Goal: Task Accomplishment & Management: Use online tool/utility

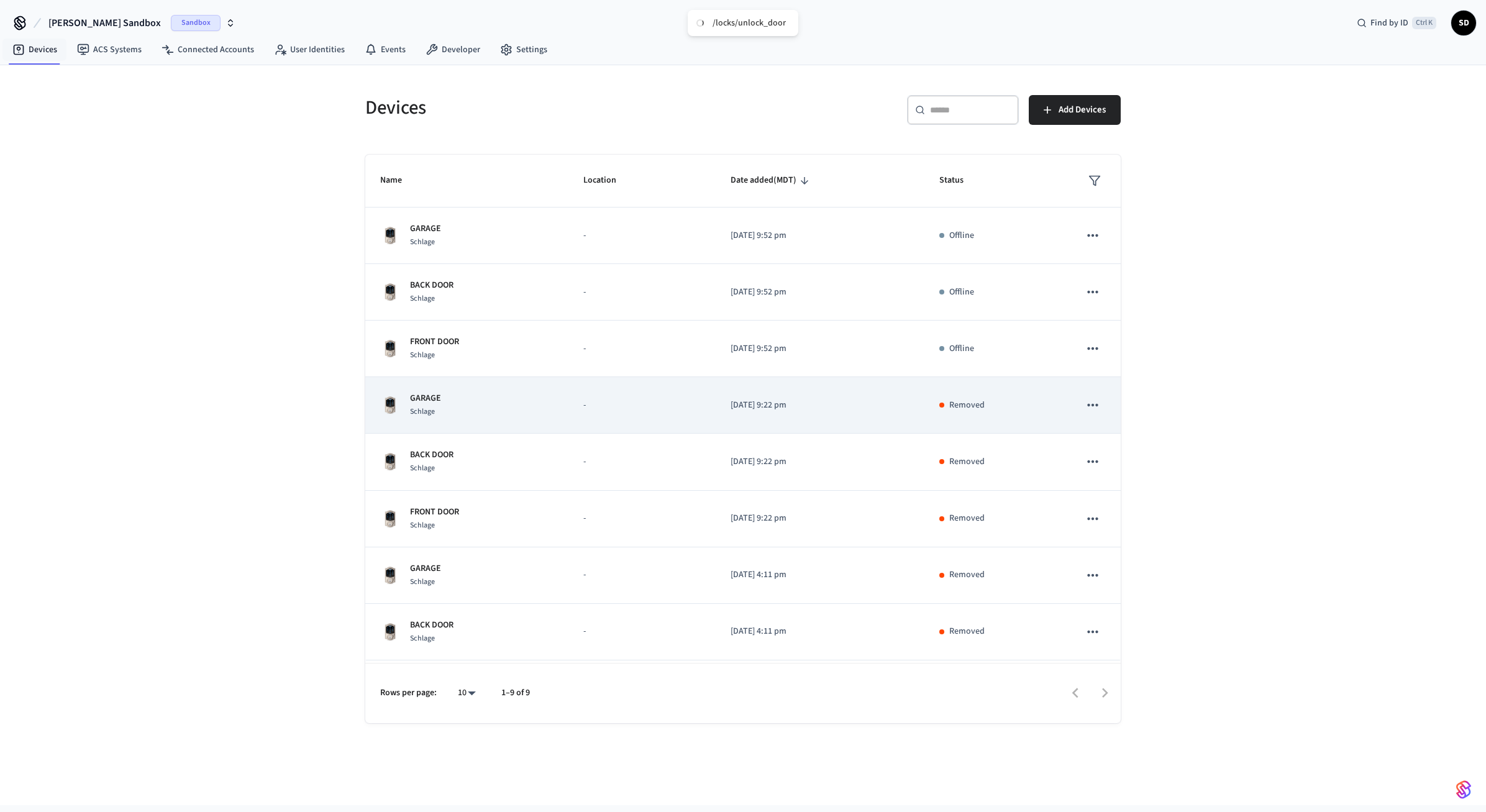
scroll to position [54, 0]
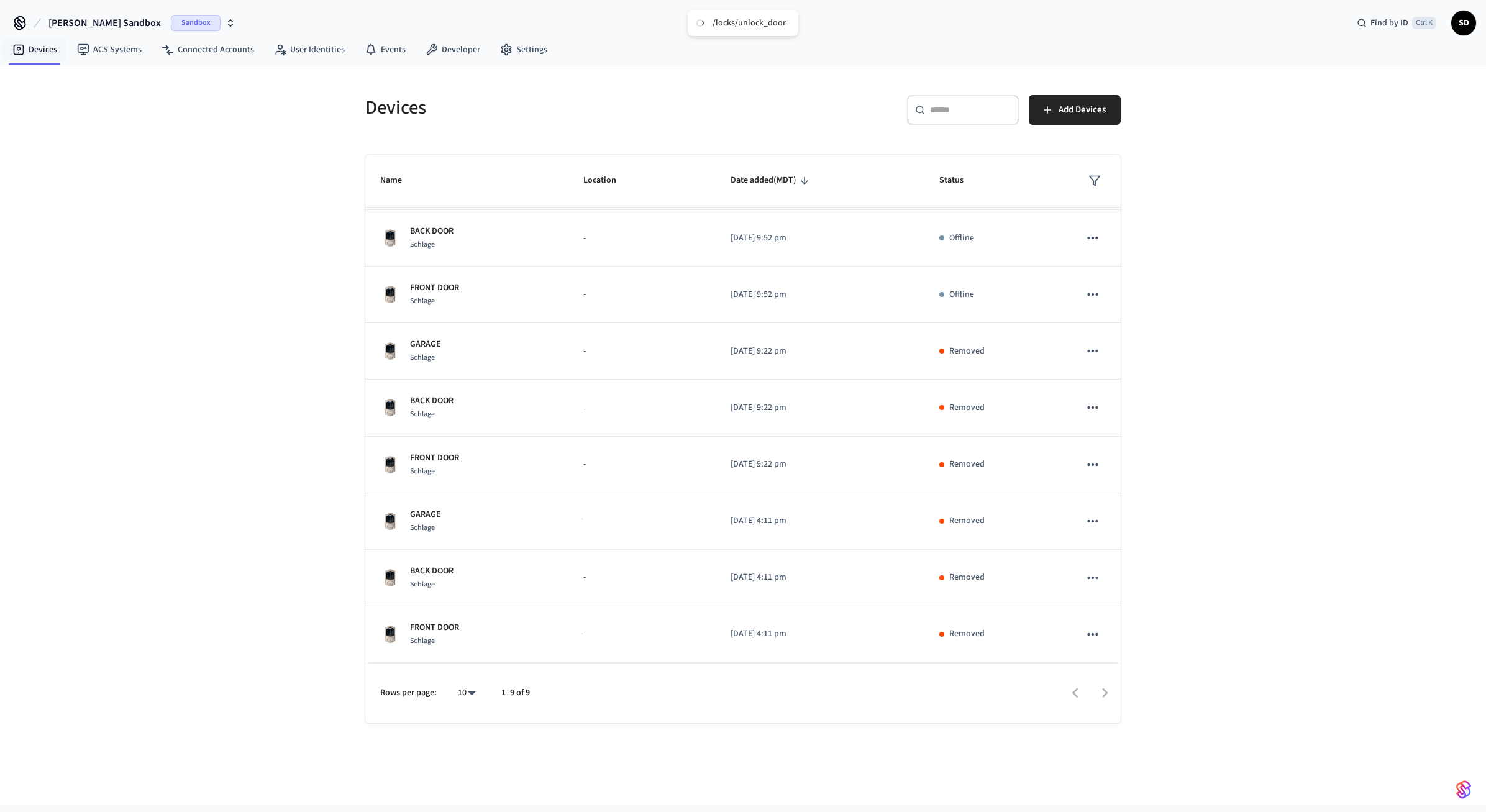
click at [1248, 257] on div "Devices ​ ​ Add Devices Name Location Date added (MDT) Status GARAGE Schlage - …" at bounding box center [743, 435] width 1486 height 740
click at [210, 51] on link "Connected Accounts" at bounding box center [208, 49] width 113 height 23
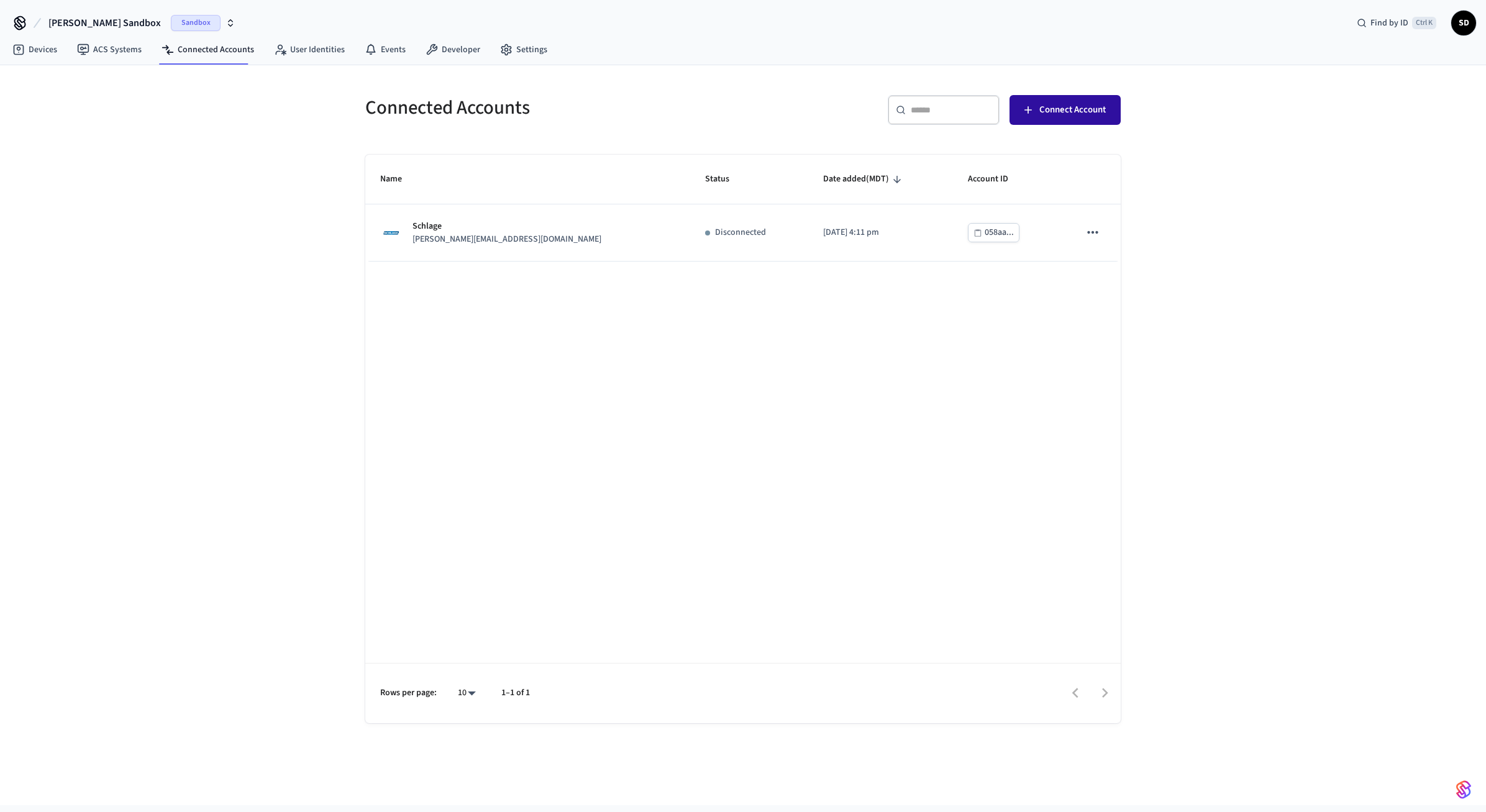
click at [1075, 108] on span "Connect Account" at bounding box center [1072, 110] width 66 height 16
click at [45, 51] on link "Devices" at bounding box center [35, 49] width 65 height 23
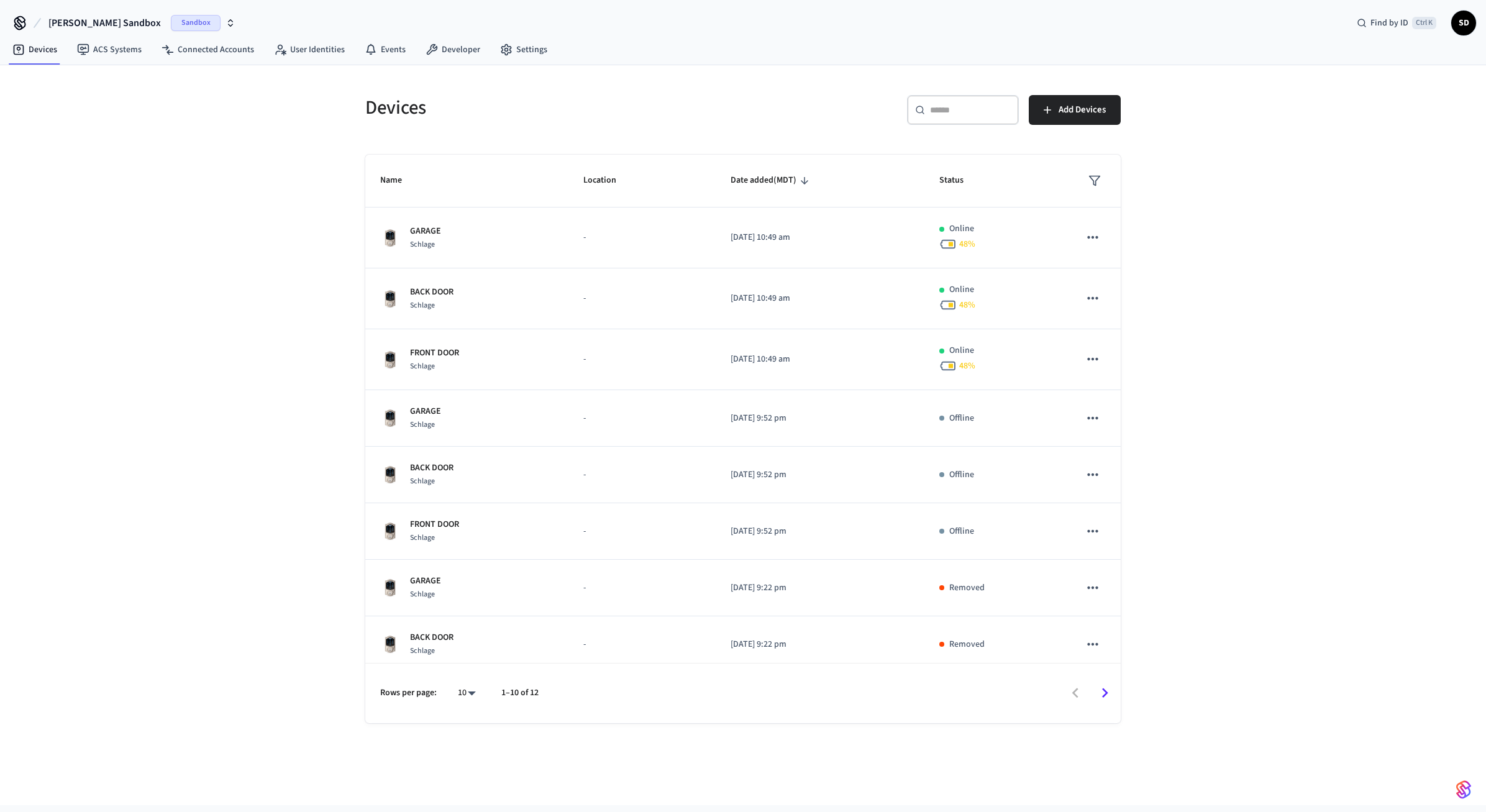
drag, startPoint x: 1294, startPoint y: 160, endPoint x: 1266, endPoint y: 144, distance: 32.2
click at [1295, 160] on div "Devices ​ ​ Add Devices Name Location Date added (MDT) Status GARAGE Schlage - …" at bounding box center [743, 435] width 1486 height 740
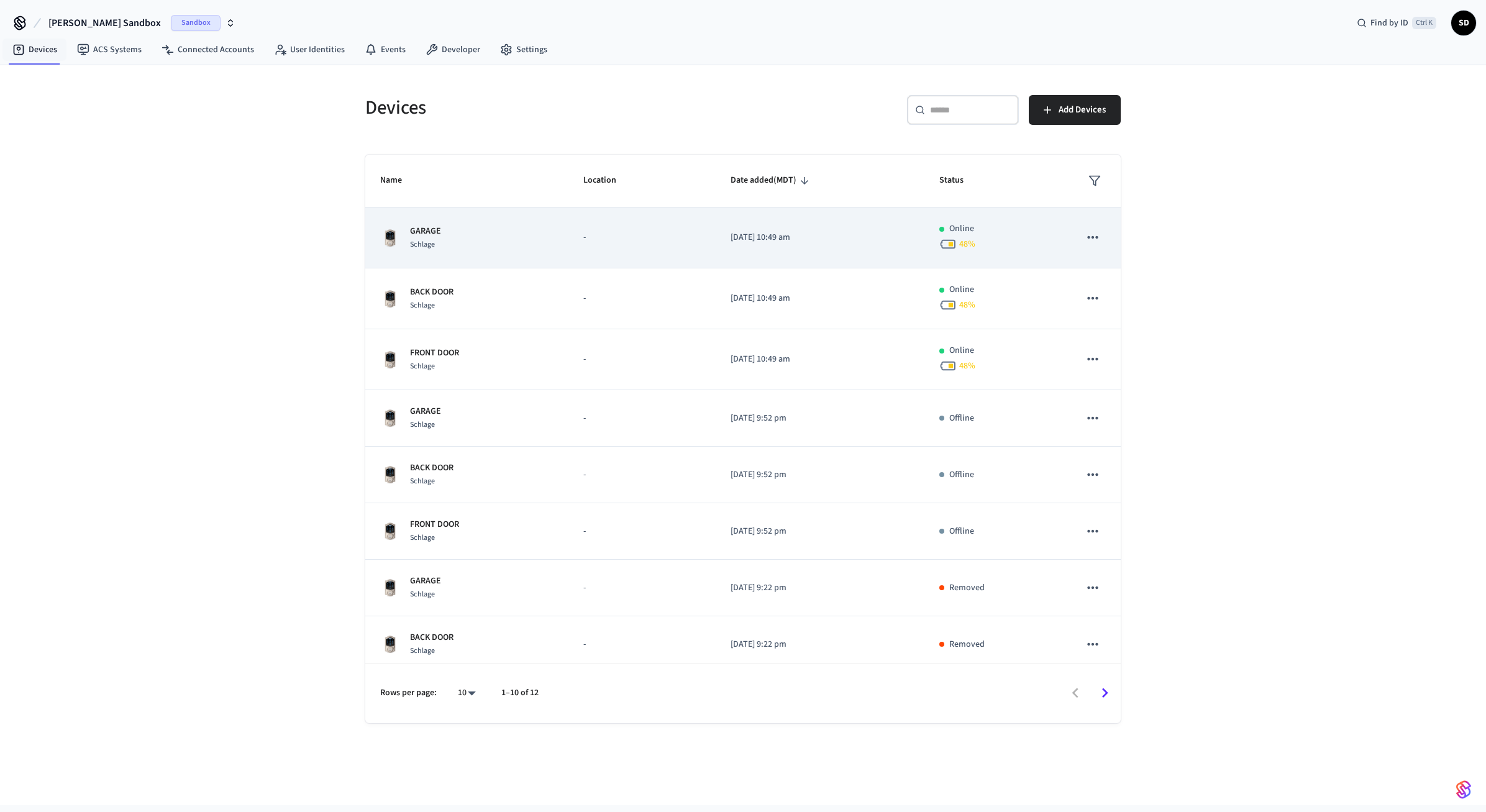
click at [527, 244] on div "GARAGE Schlage" at bounding box center [467, 238] width 173 height 26
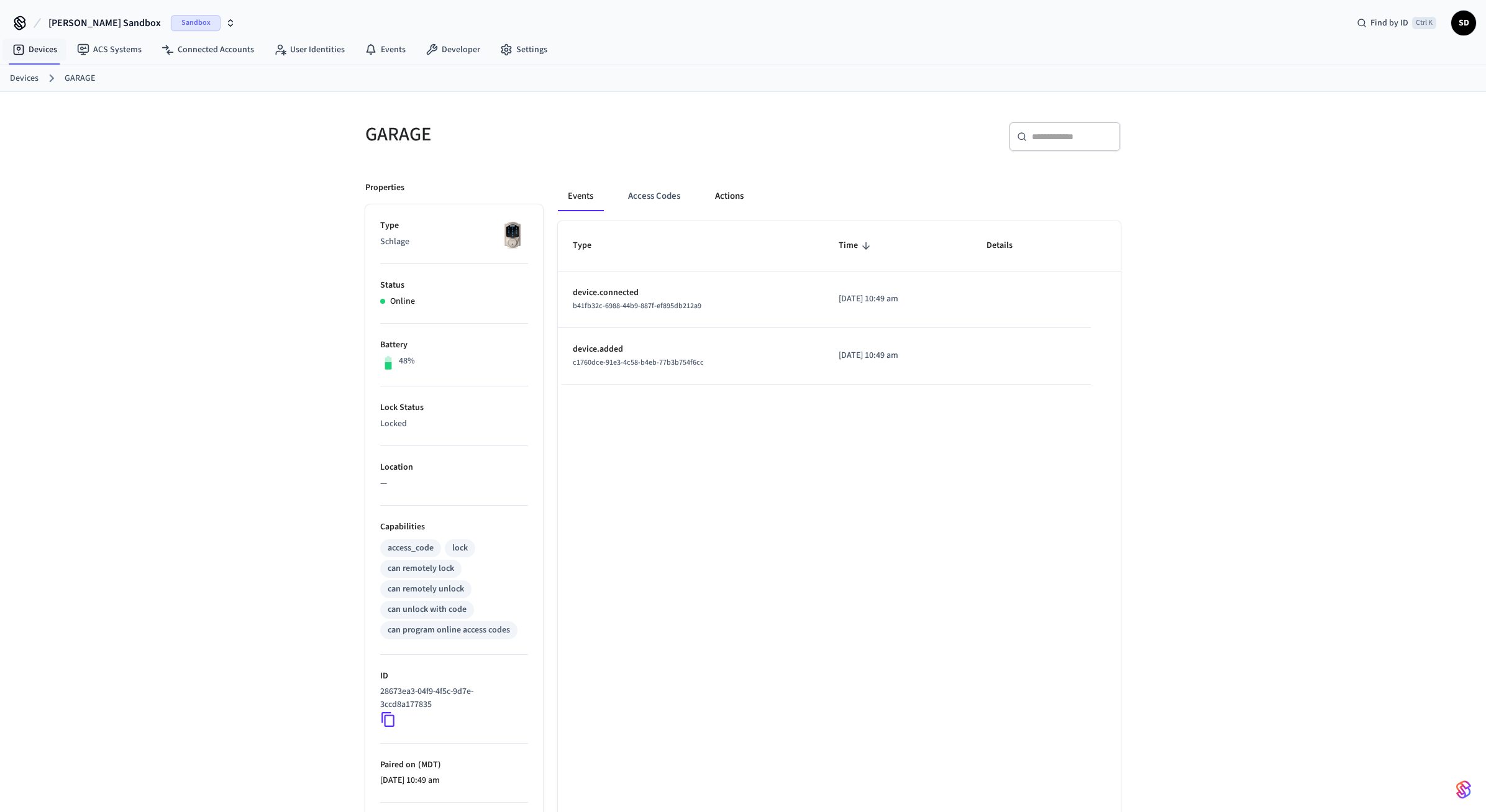
click at [738, 196] on button "Actions" at bounding box center [729, 197] width 48 height 30
click at [44, 52] on link "Devices" at bounding box center [35, 49] width 65 height 23
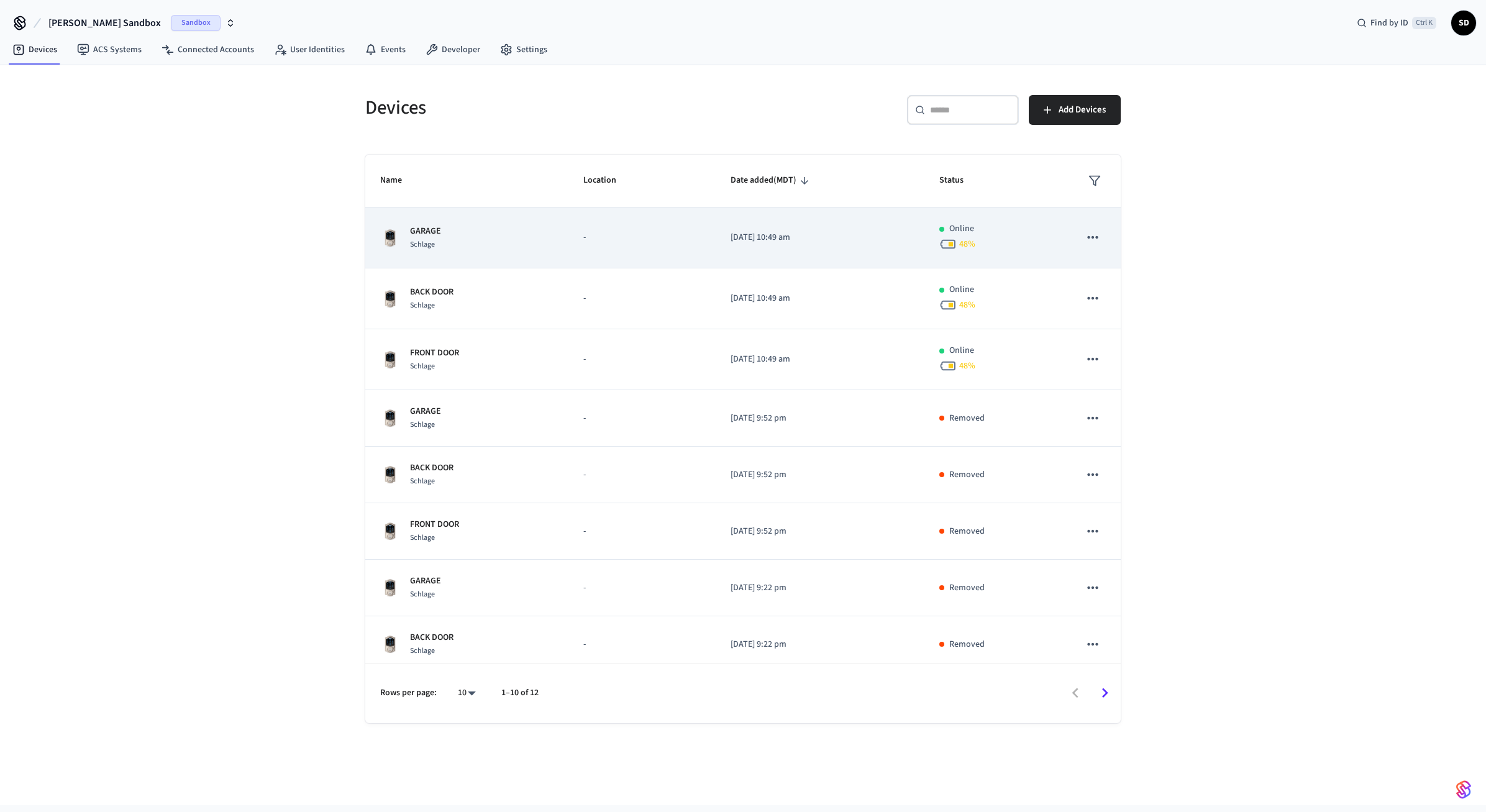
click at [1091, 239] on icon "sticky table" at bounding box center [1093, 238] width 16 height 16
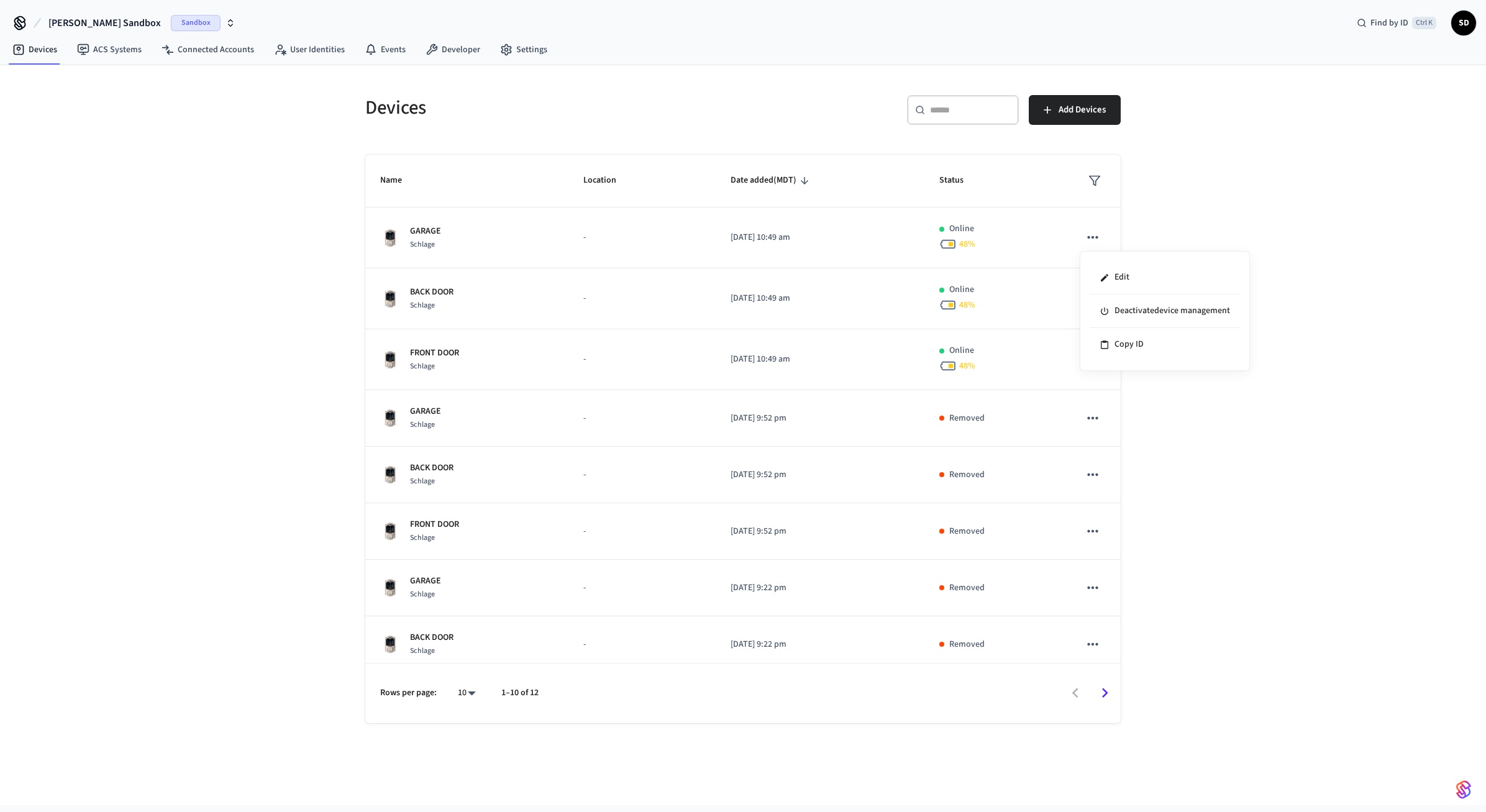
click at [1188, 186] on div at bounding box center [743, 406] width 1486 height 812
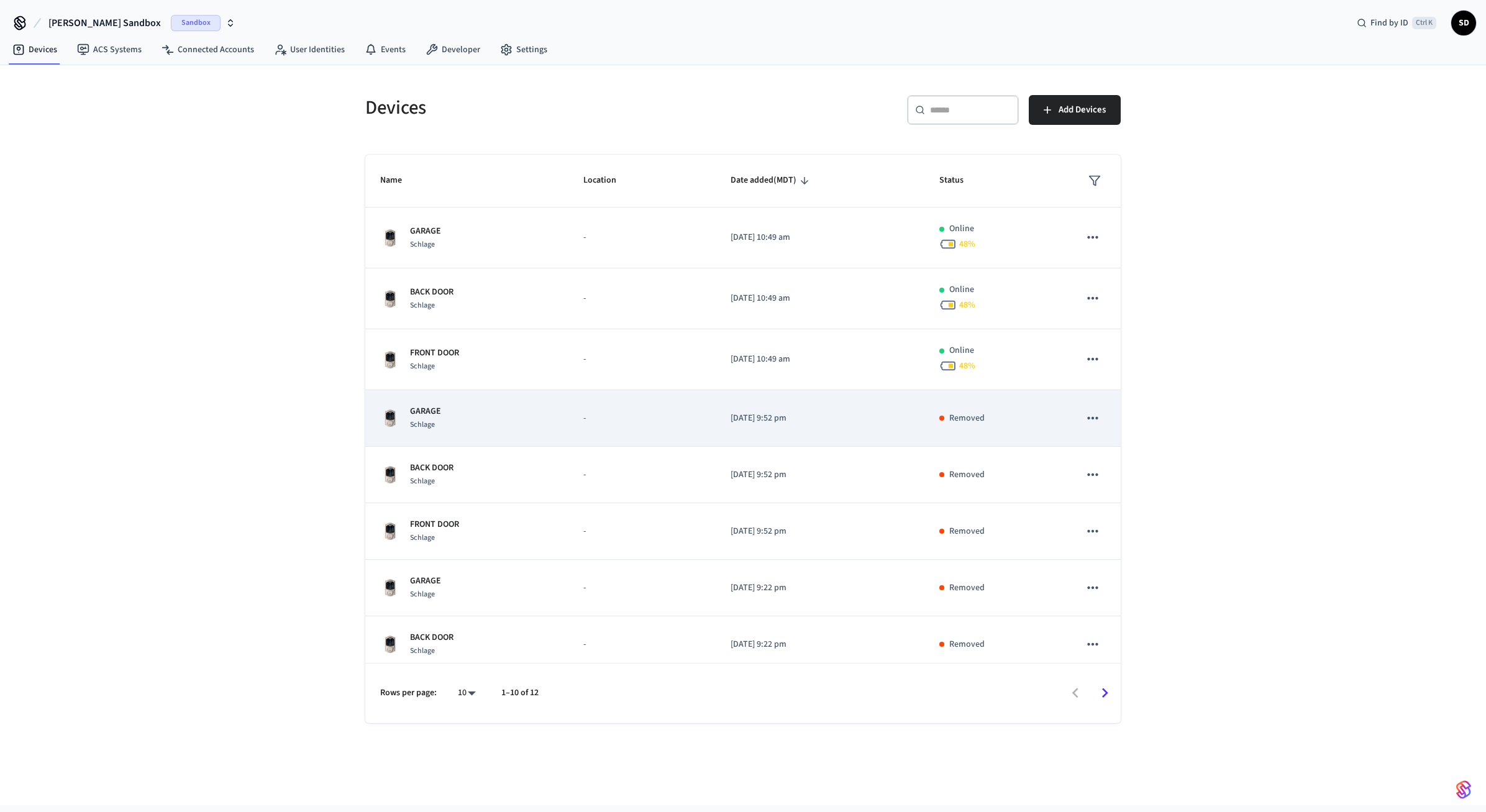
click at [1097, 421] on icon "sticky table" at bounding box center [1093, 418] width 16 height 16
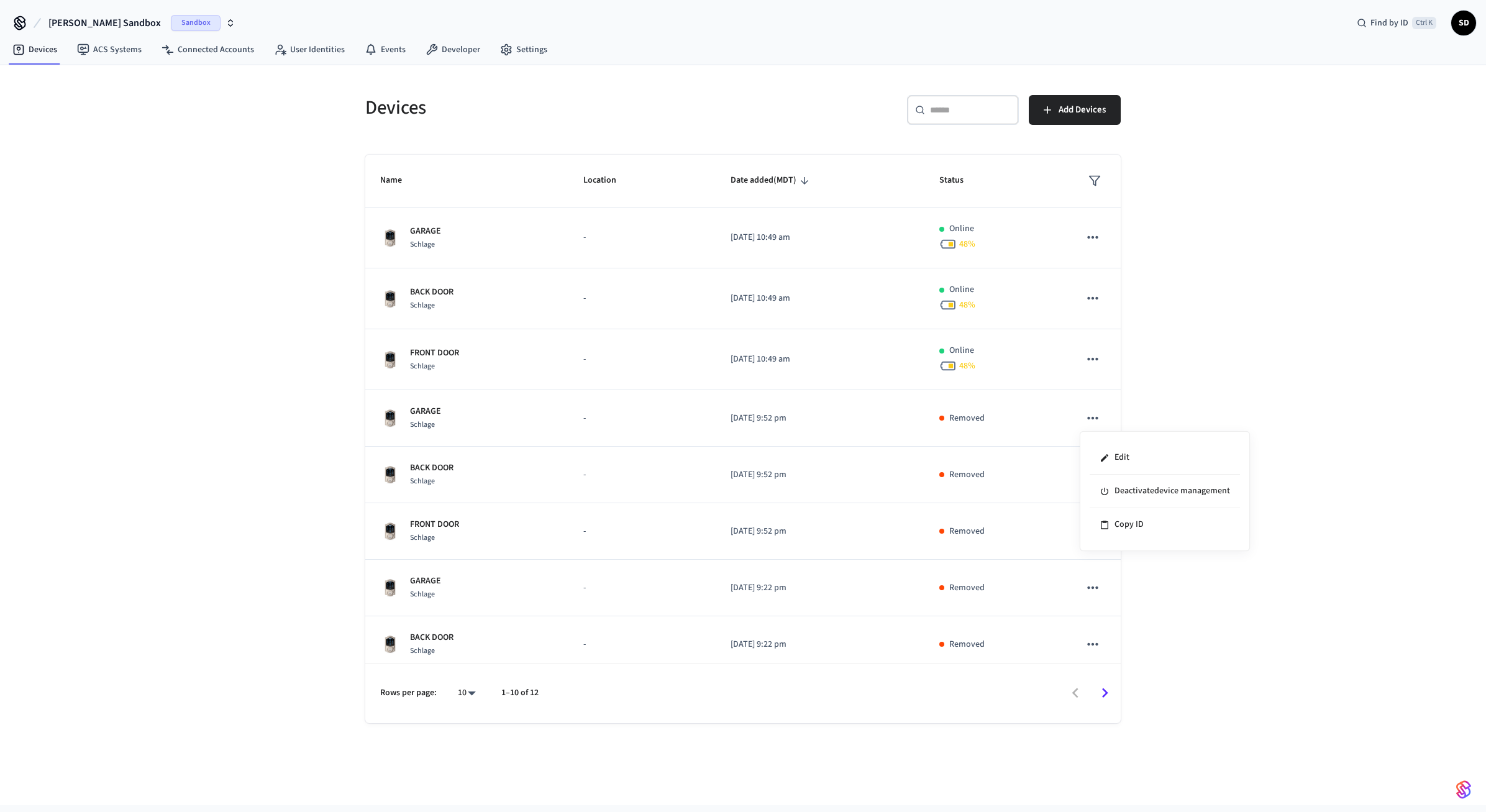
click at [1142, 399] on div at bounding box center [743, 406] width 1486 height 812
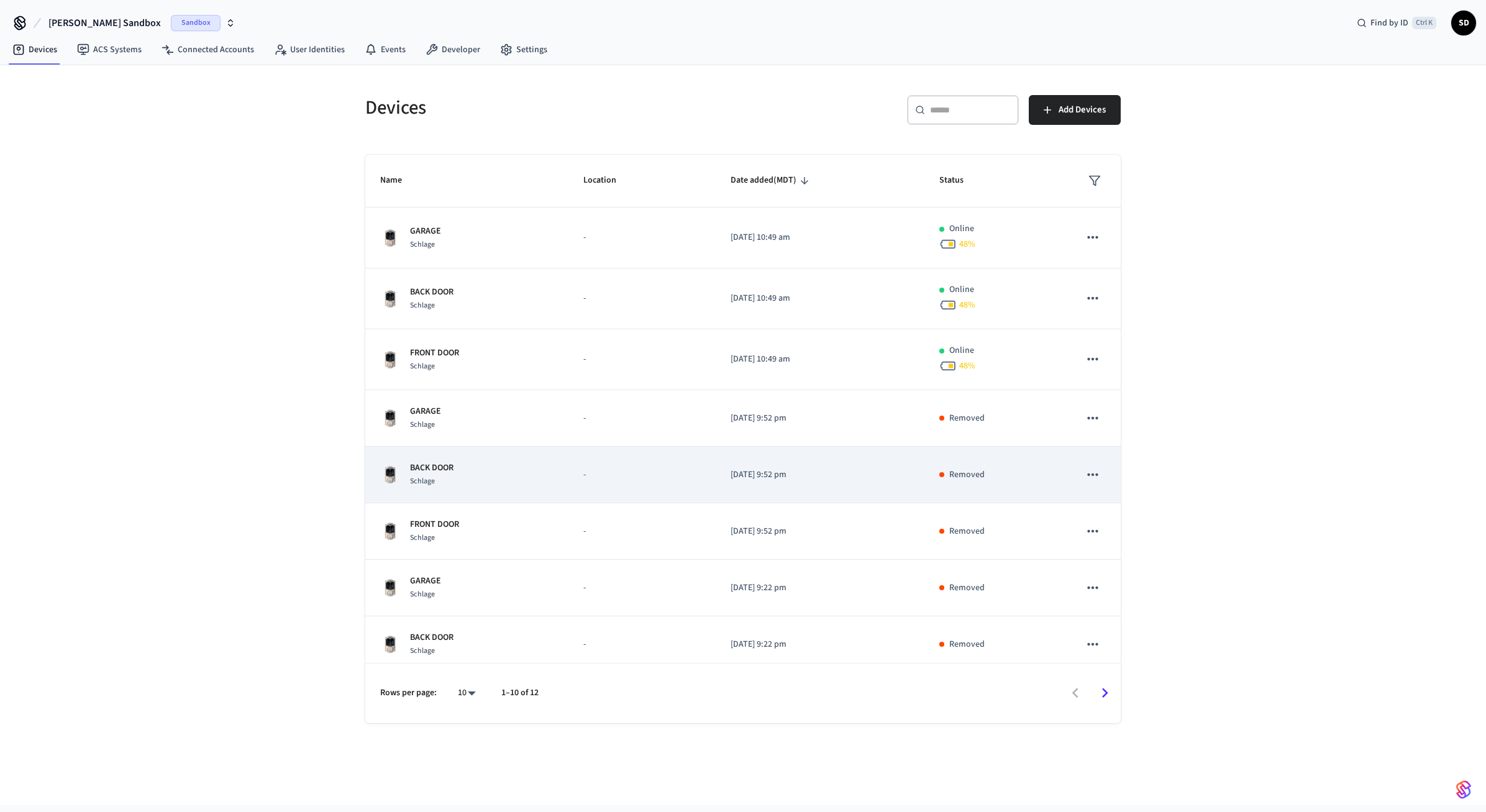
click at [1034, 488] on td "Removed" at bounding box center [995, 475] width 141 height 57
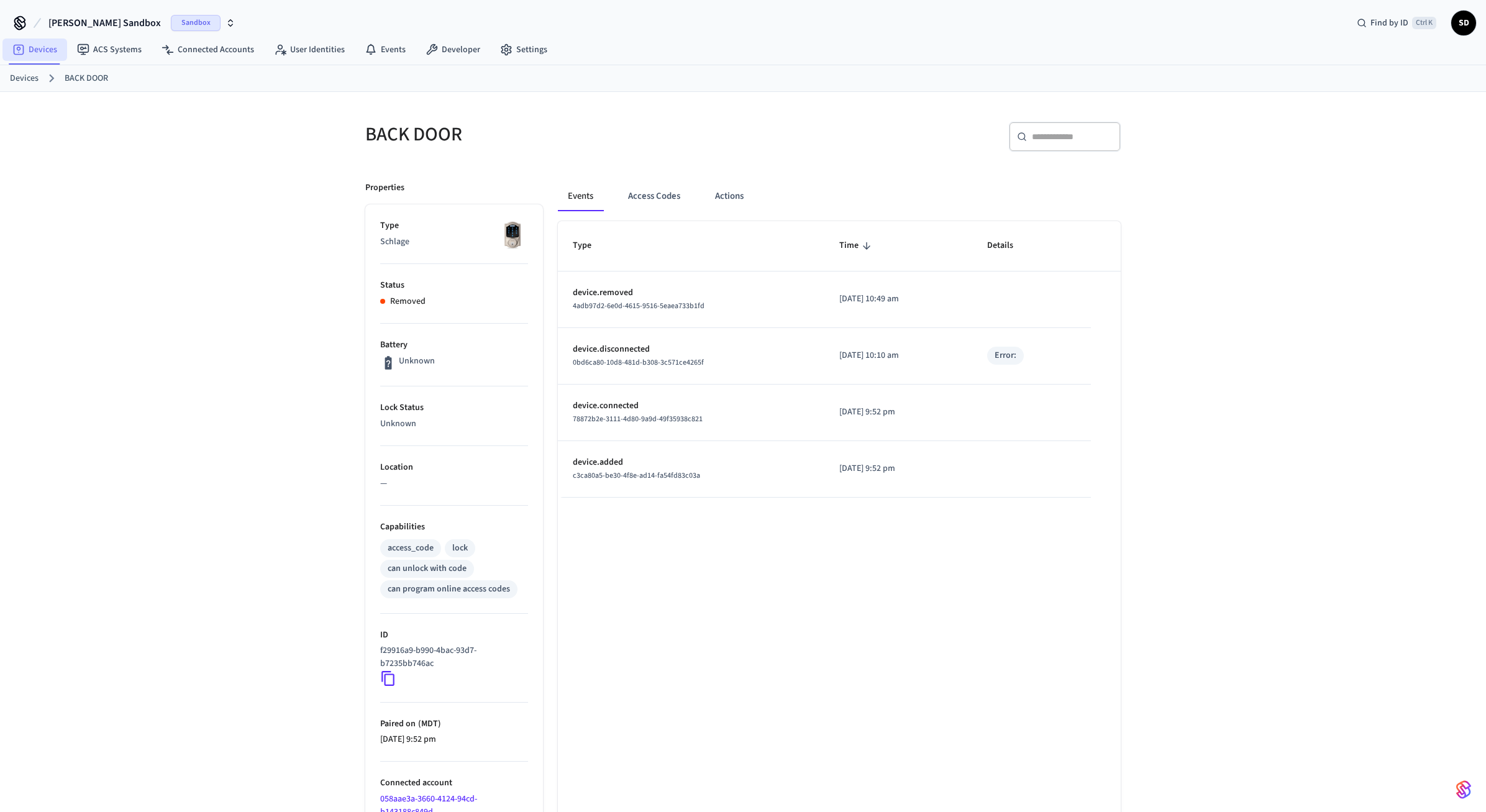
click at [35, 56] on link "Devices" at bounding box center [35, 49] width 65 height 23
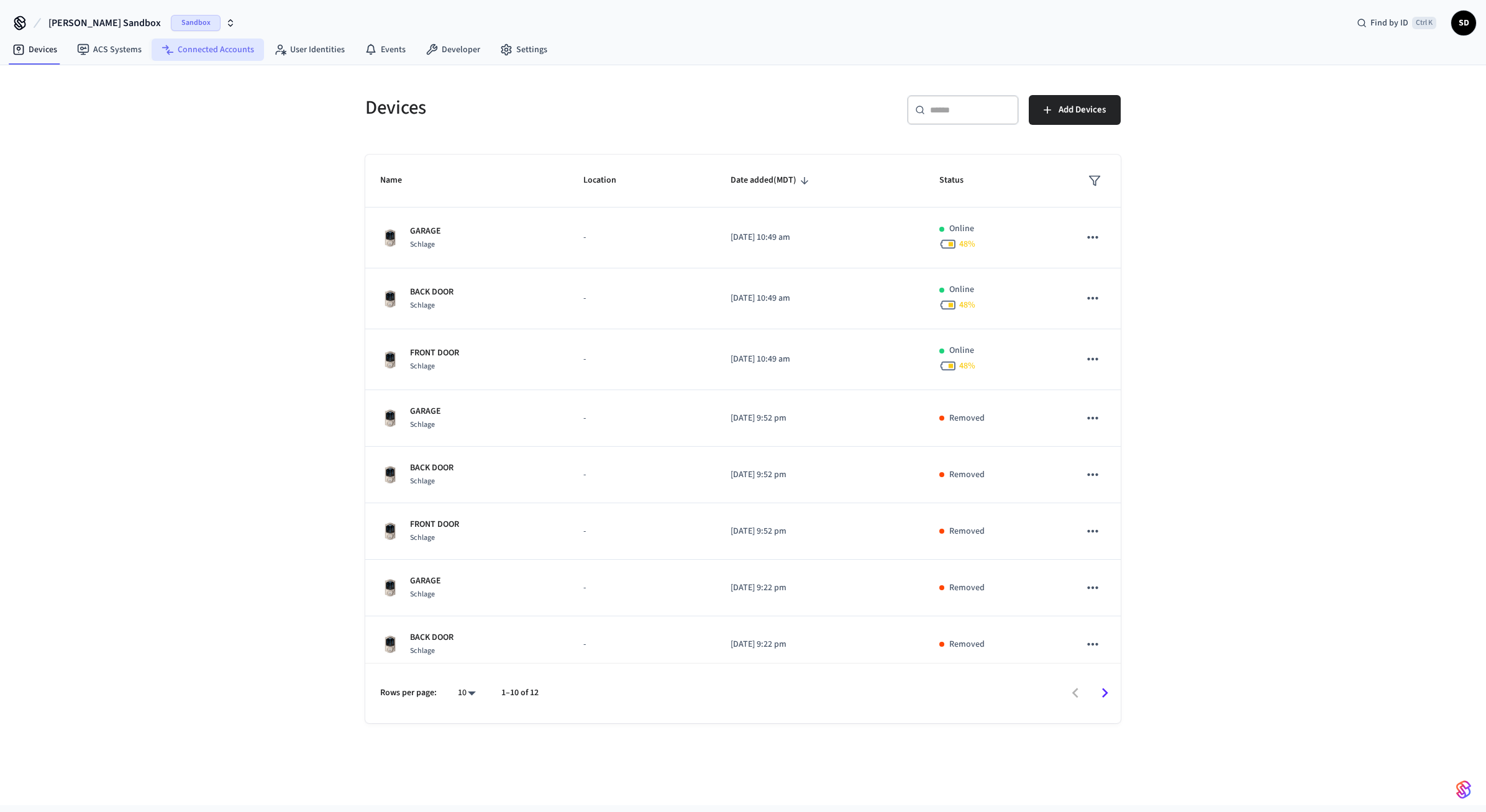
click at [207, 55] on link "Connected Accounts" at bounding box center [208, 49] width 113 height 23
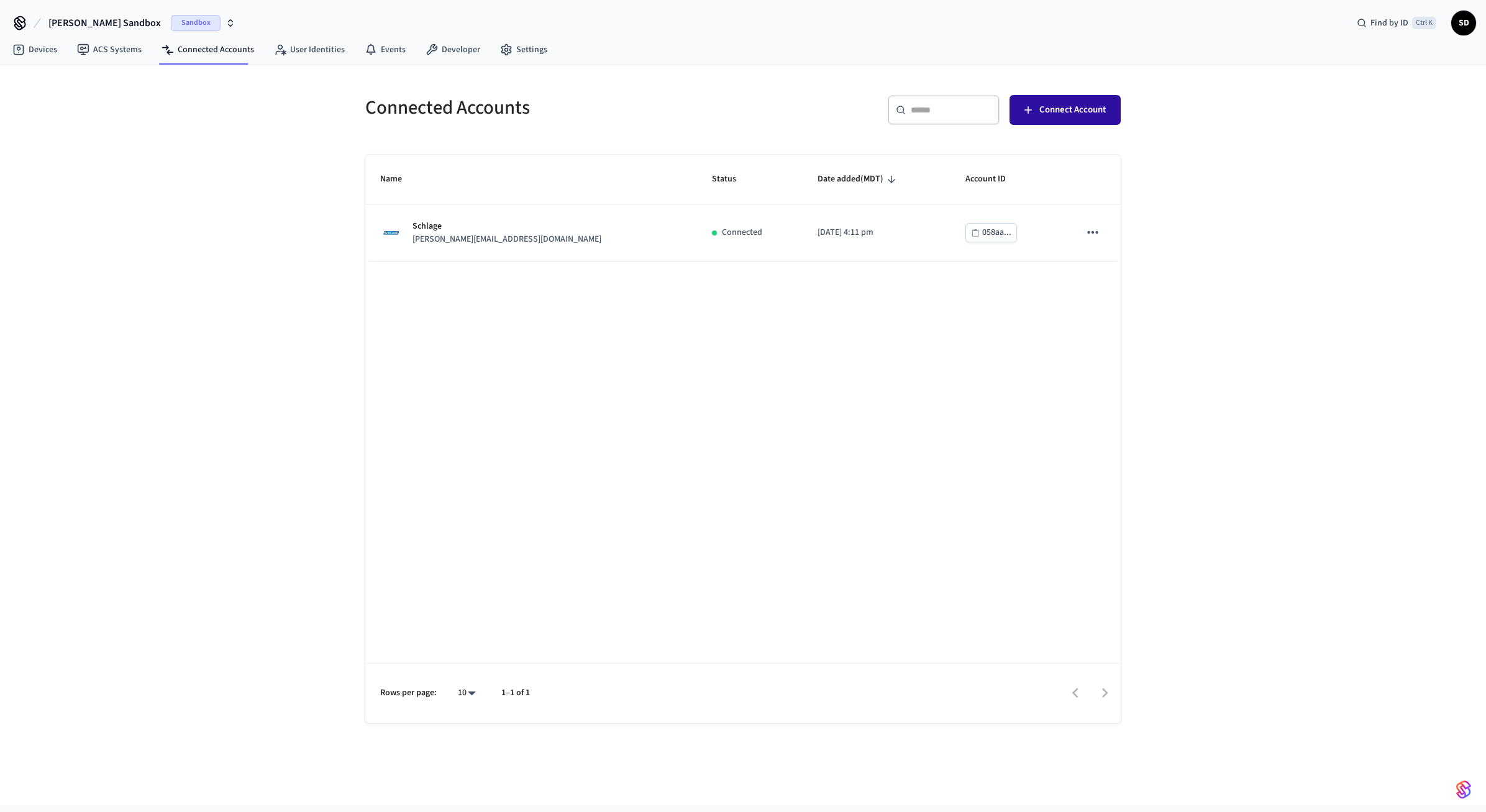
click at [1048, 113] on span "Connect Account" at bounding box center [1072, 110] width 66 height 16
click at [221, 408] on div "Connected Accounts ​ ​ Connect Account Name Status Date added (MDT) Account ID …" at bounding box center [743, 435] width 1486 height 740
click at [444, 51] on link "Developer" at bounding box center [453, 49] width 74 height 23
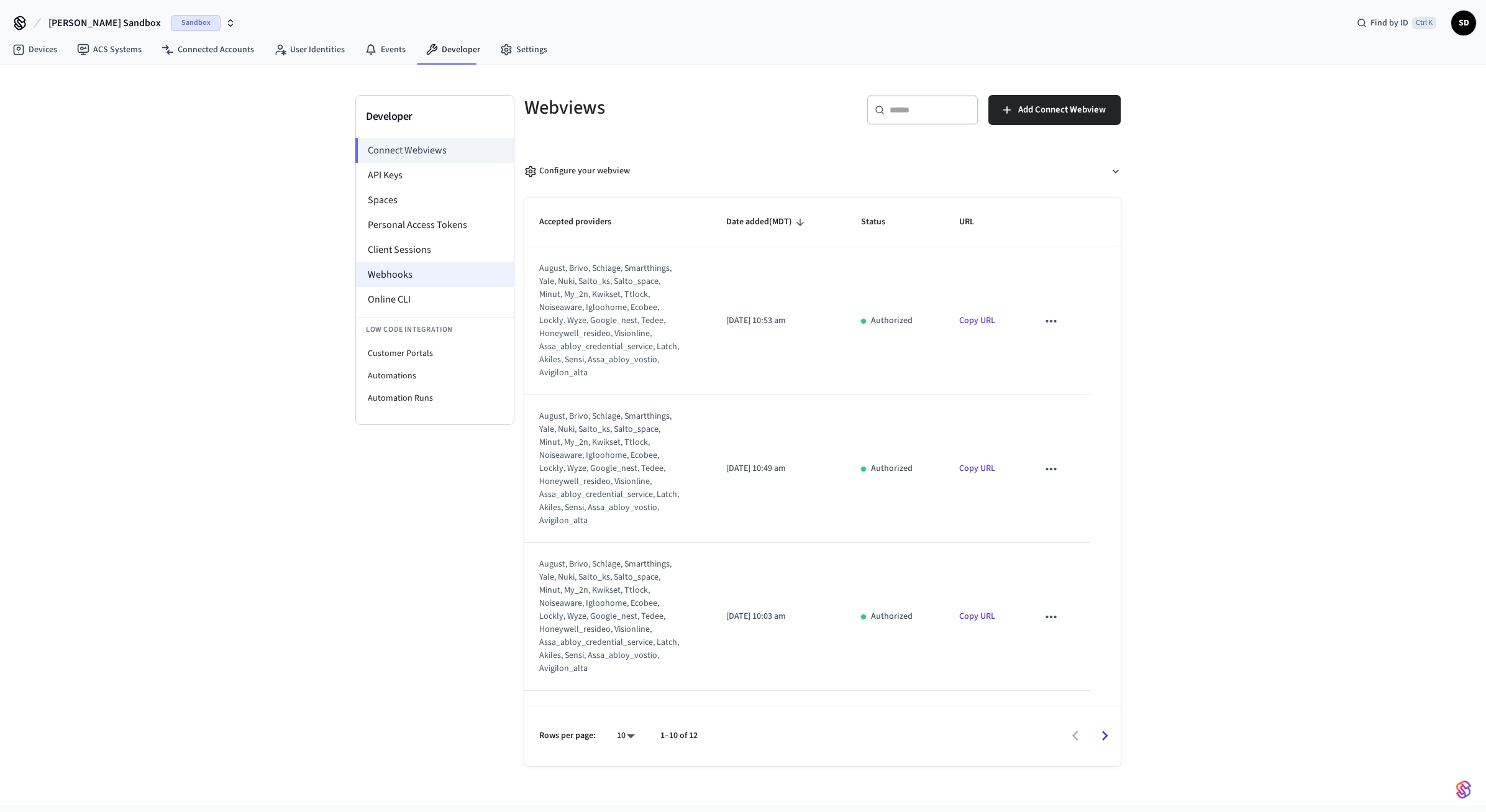
click at [423, 280] on li "Webhooks" at bounding box center [434, 275] width 158 height 25
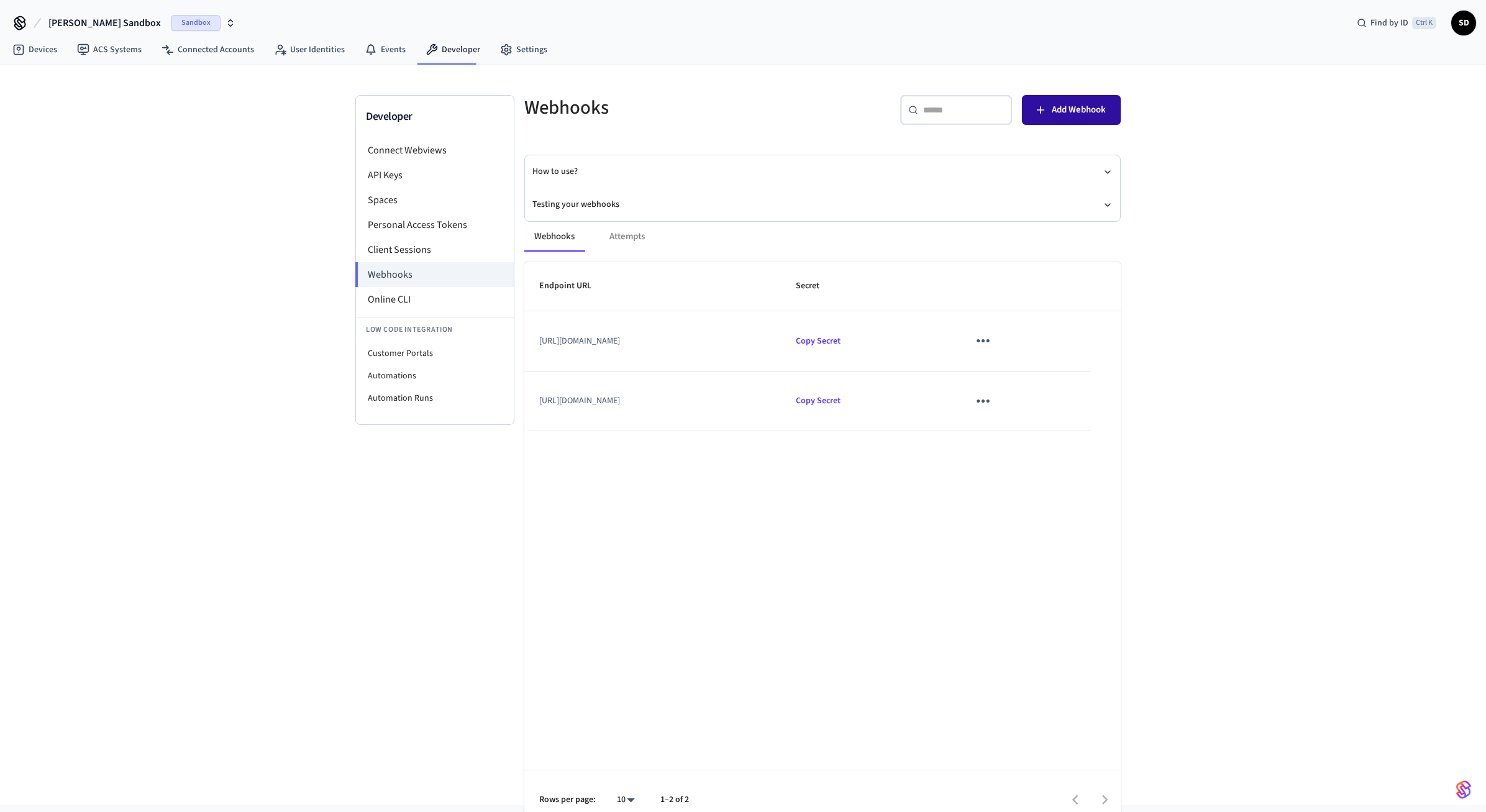
click at [1079, 113] on span "Add Webhook" at bounding box center [1078, 110] width 54 height 16
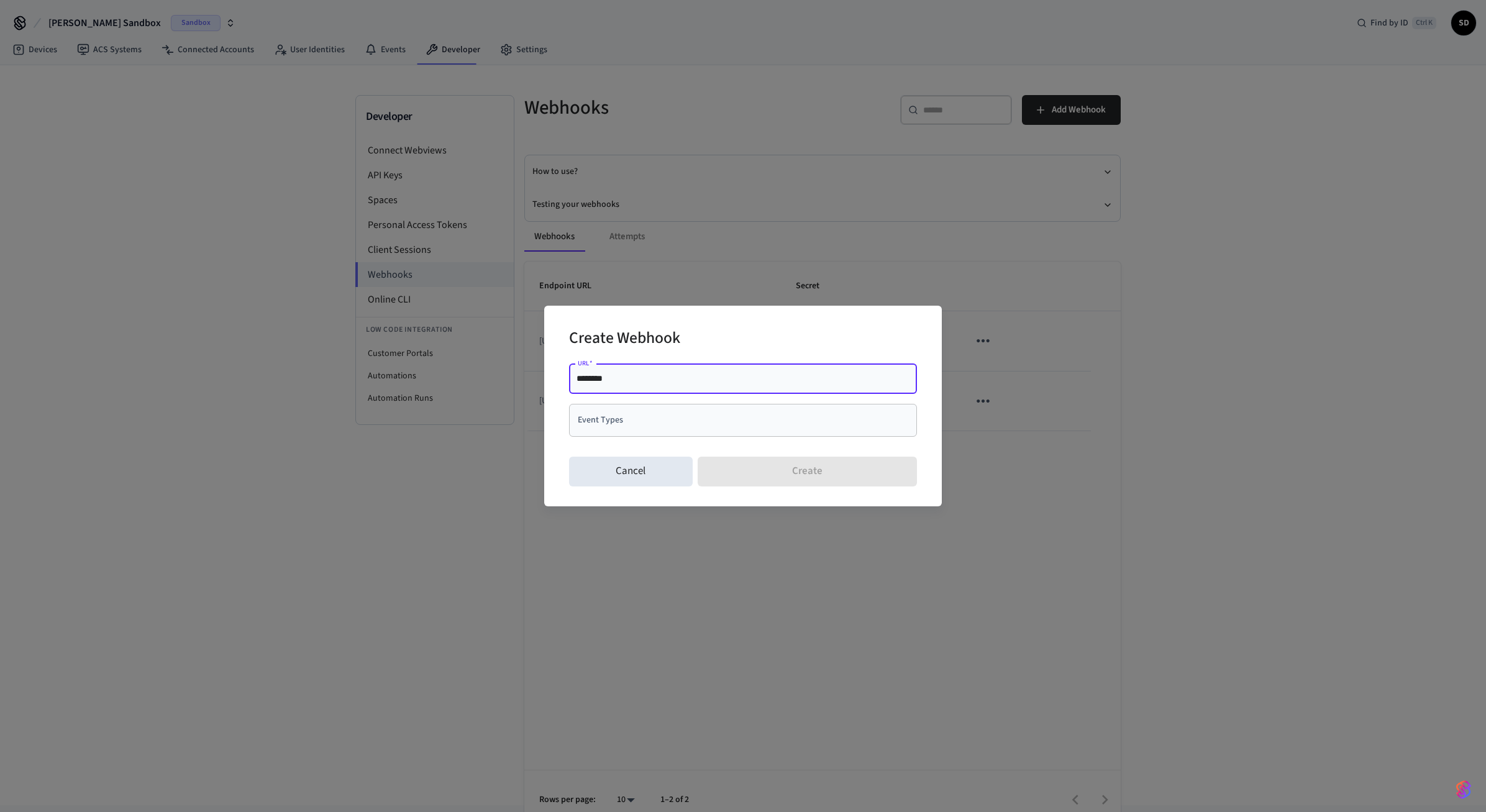
click at [706, 388] on div "******** URL   *" at bounding box center [742, 379] width 348 height 30
drag, startPoint x: 712, startPoint y: 380, endPoint x: 376, endPoint y: 372, distance: 336.1
click at [576, 372] on input "********" at bounding box center [743, 378] width 333 height 12
paste input "**********"
click at [745, 320] on div "**********" at bounding box center [743, 406] width 397 height 200
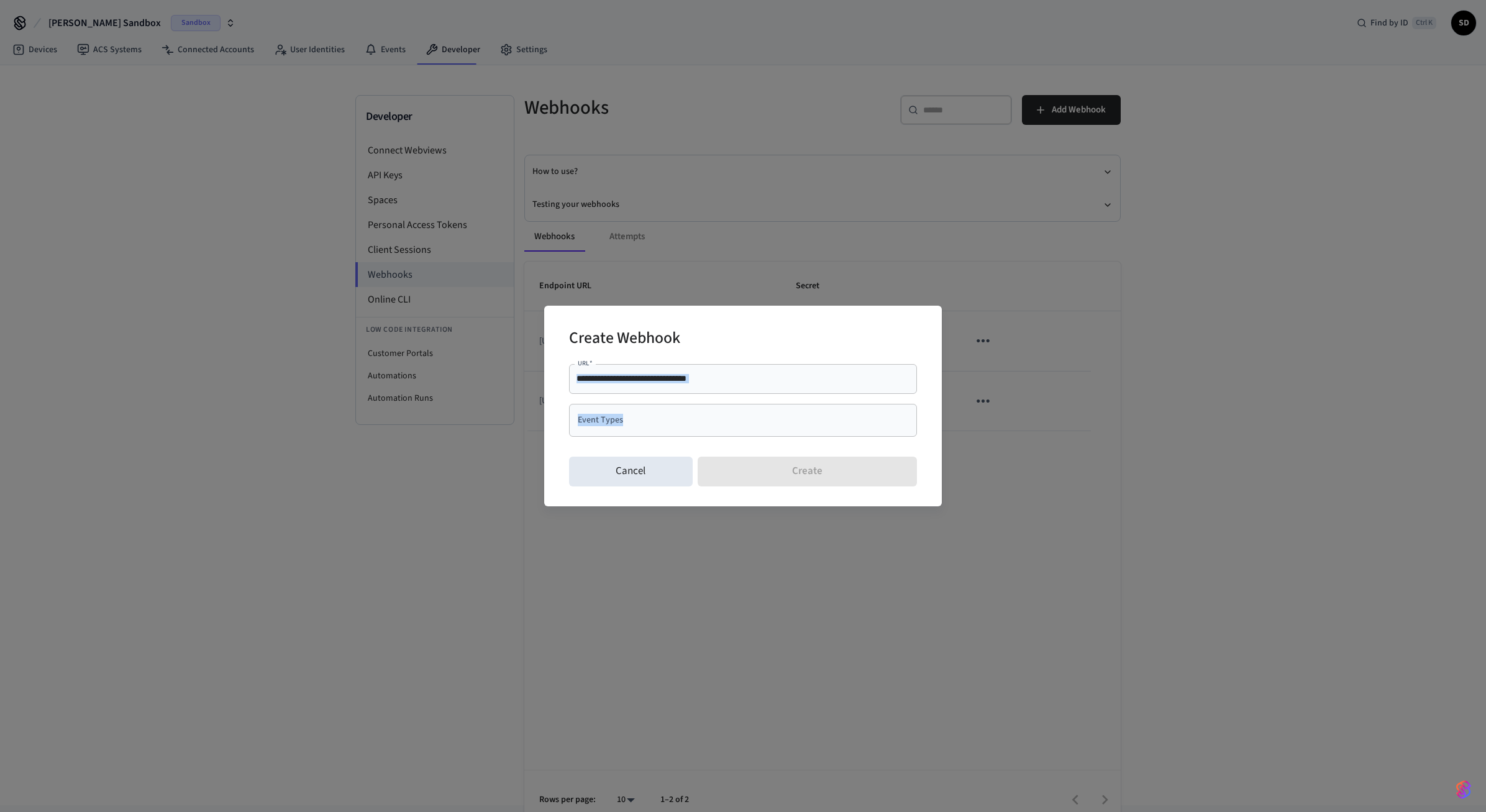
drag, startPoint x: 756, startPoint y: 322, endPoint x: 846, endPoint y: 408, distance: 124.5
click at [846, 408] on div "**********" at bounding box center [743, 406] width 397 height 200
click at [780, 348] on div "Create Webhook" at bounding box center [742, 339] width 348 height 38
click at [762, 388] on div "**********" at bounding box center [742, 379] width 348 height 30
click at [832, 389] on div "**********" at bounding box center [742, 379] width 348 height 30
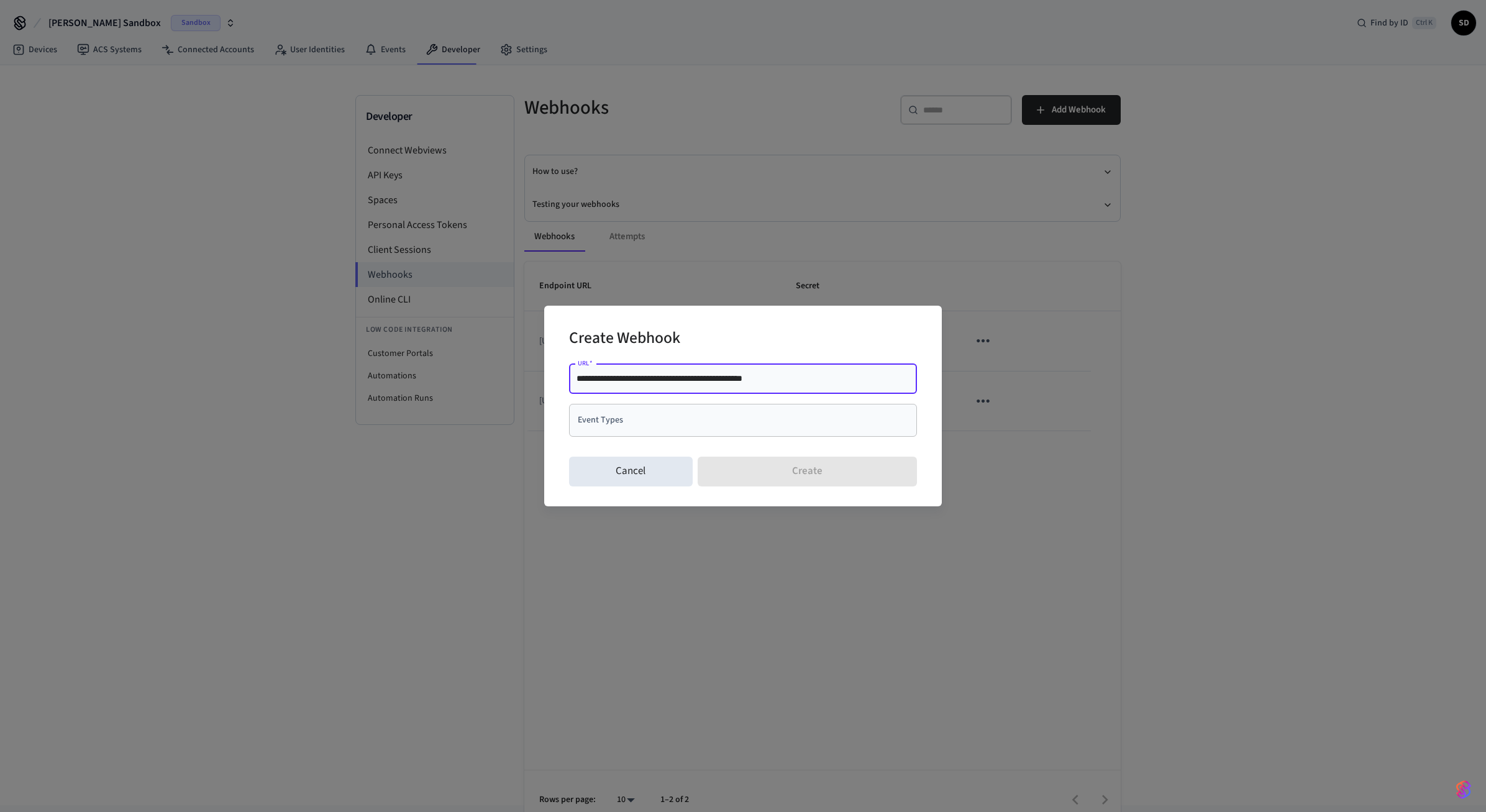
type input "**********"
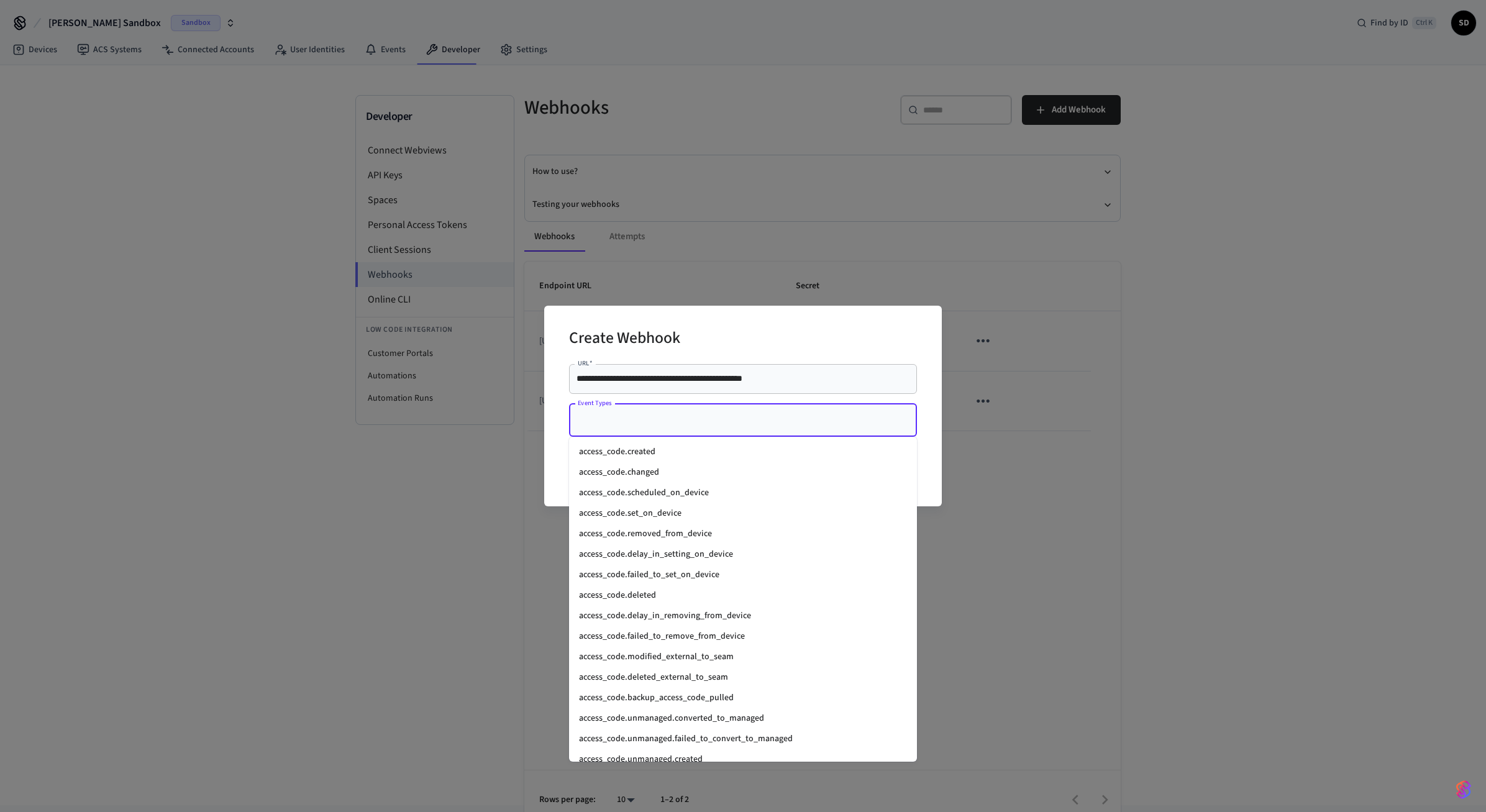
click at [794, 428] on input "Event Types" at bounding box center [733, 420] width 318 height 22
type input "****"
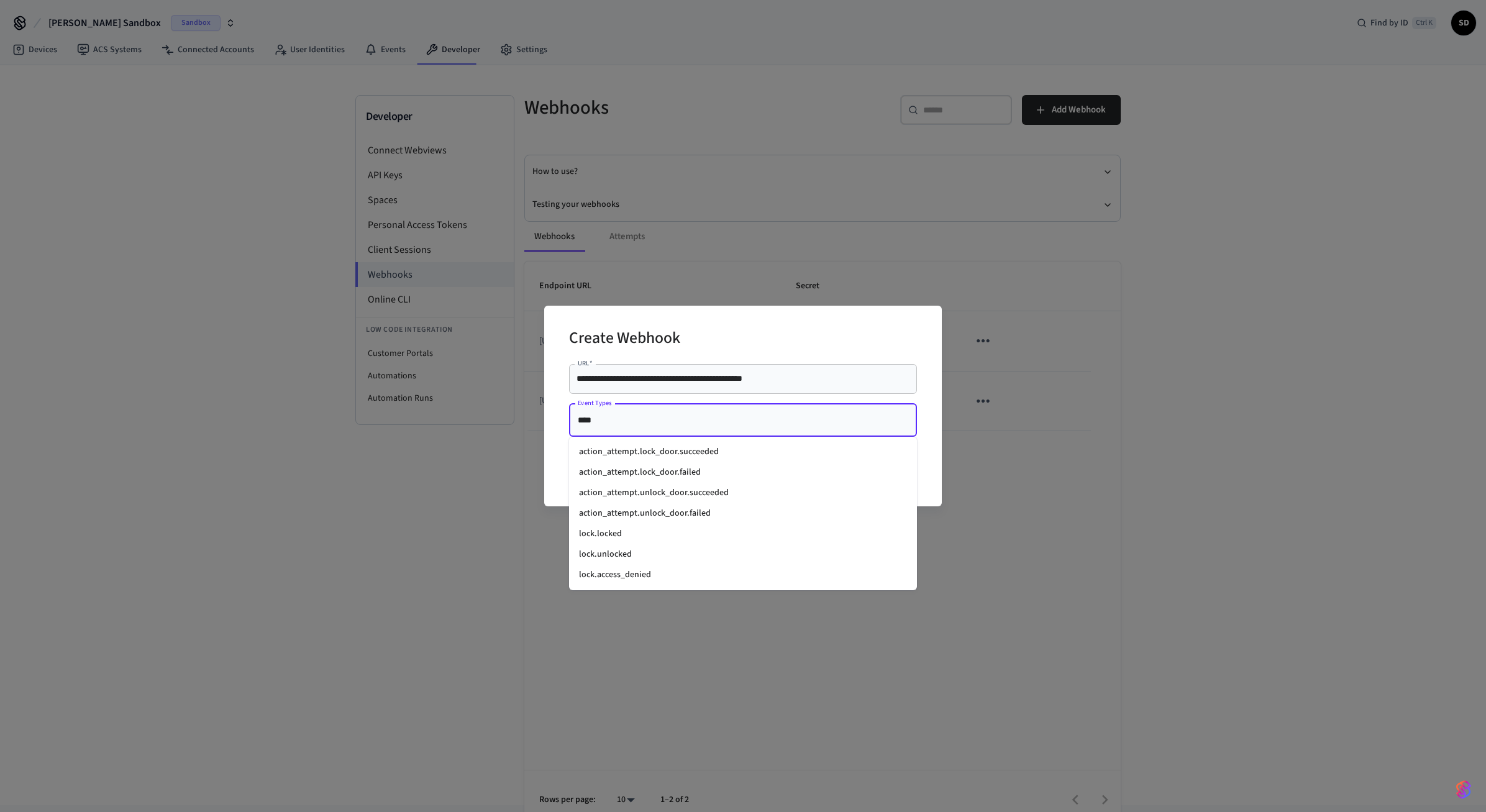
click at [631, 535] on li "lock.locked" at bounding box center [742, 534] width 348 height 20
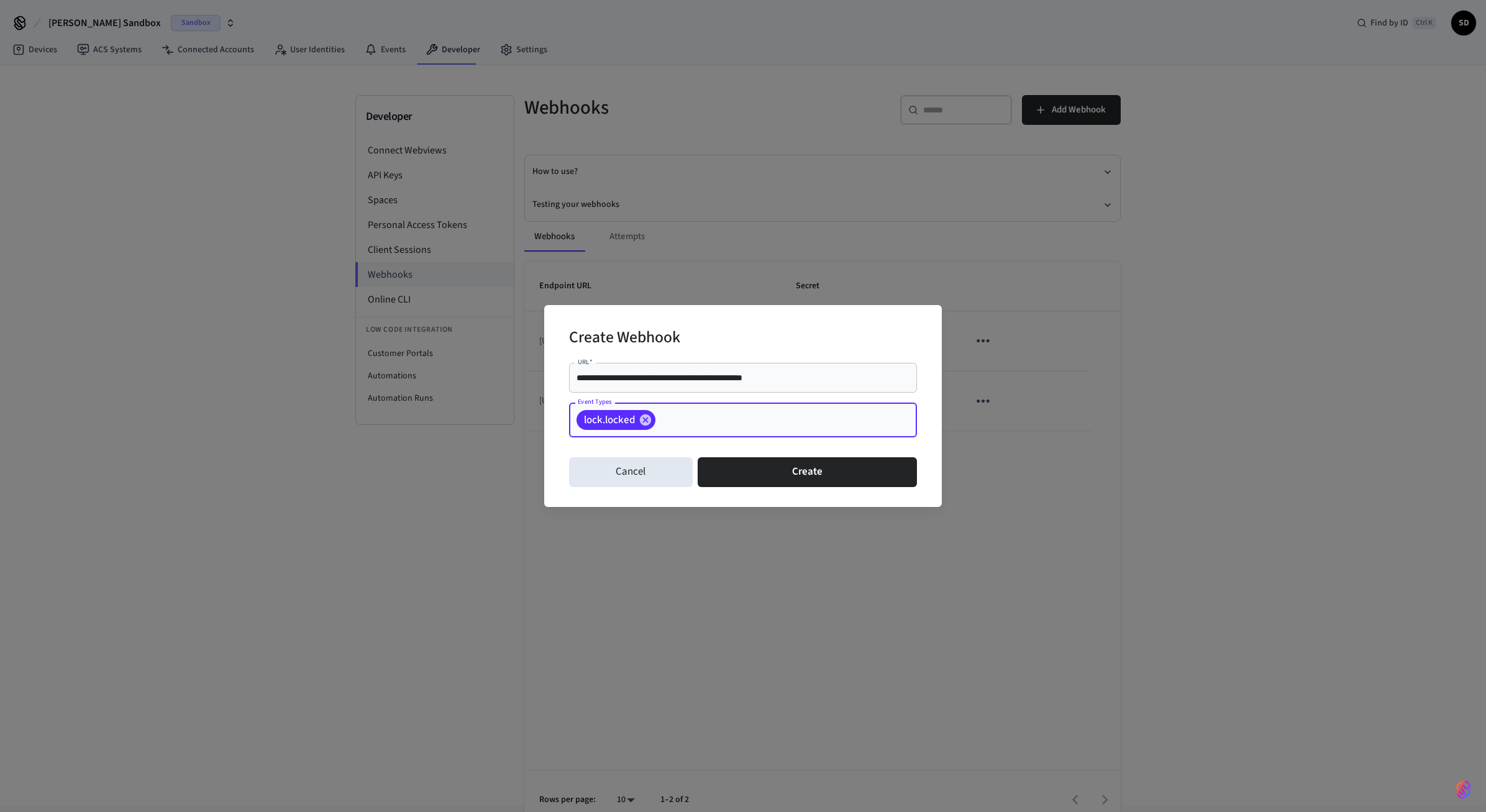
click at [706, 423] on input "Event Types" at bounding box center [766, 420] width 219 height 22
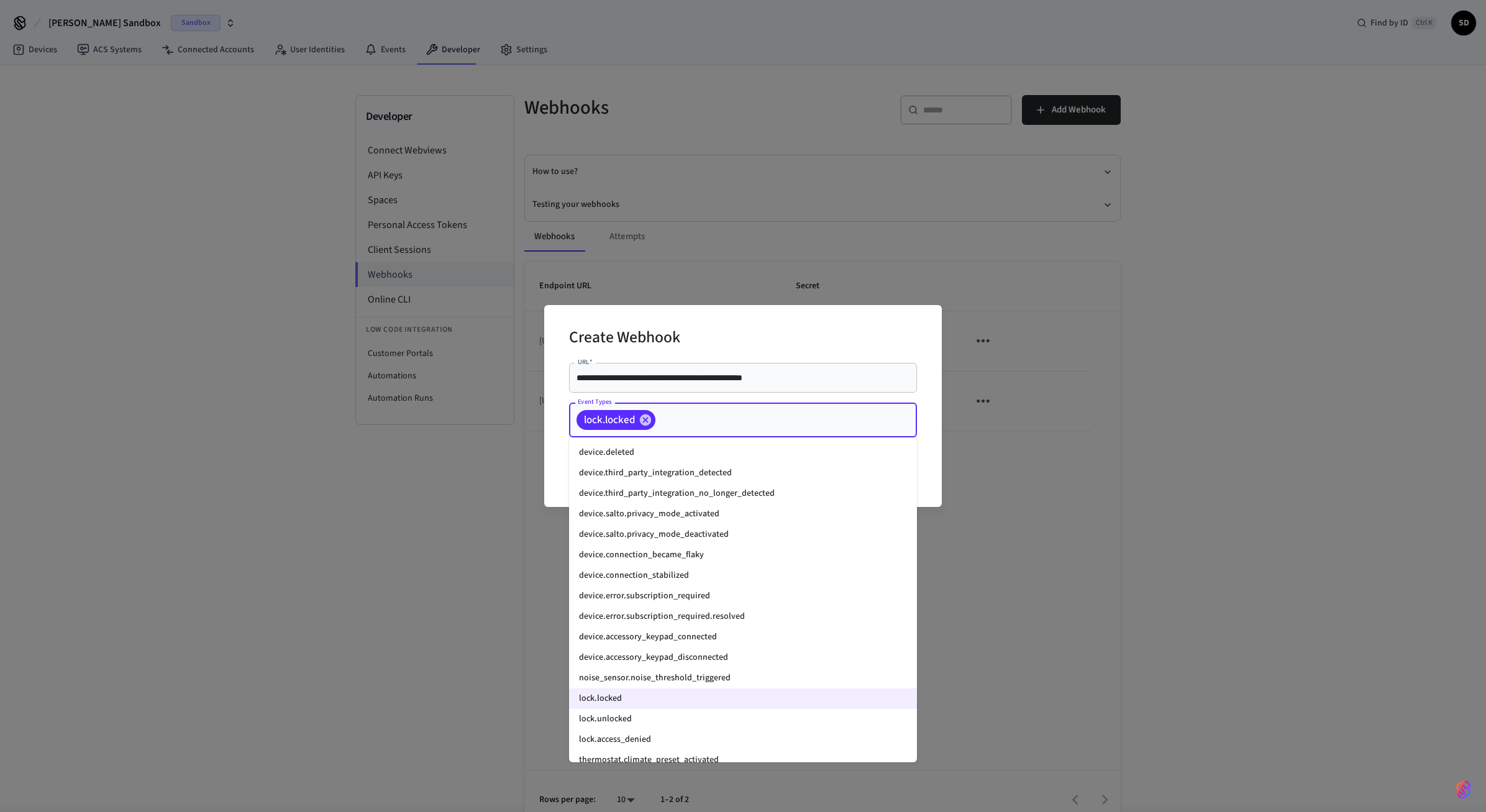
scroll to position [1415, 0]
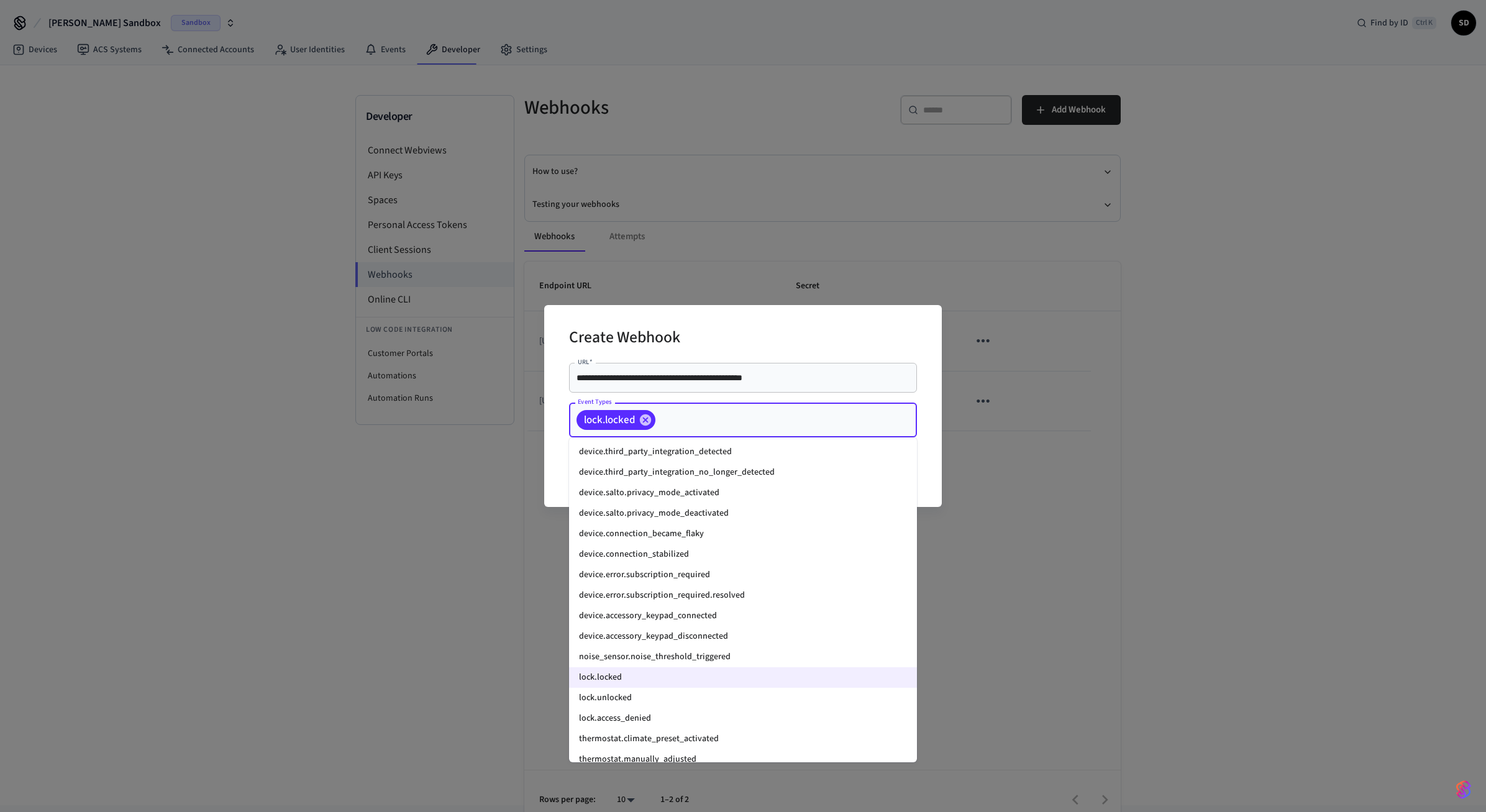
click at [625, 690] on li "lock.unlocked" at bounding box center [742, 698] width 348 height 20
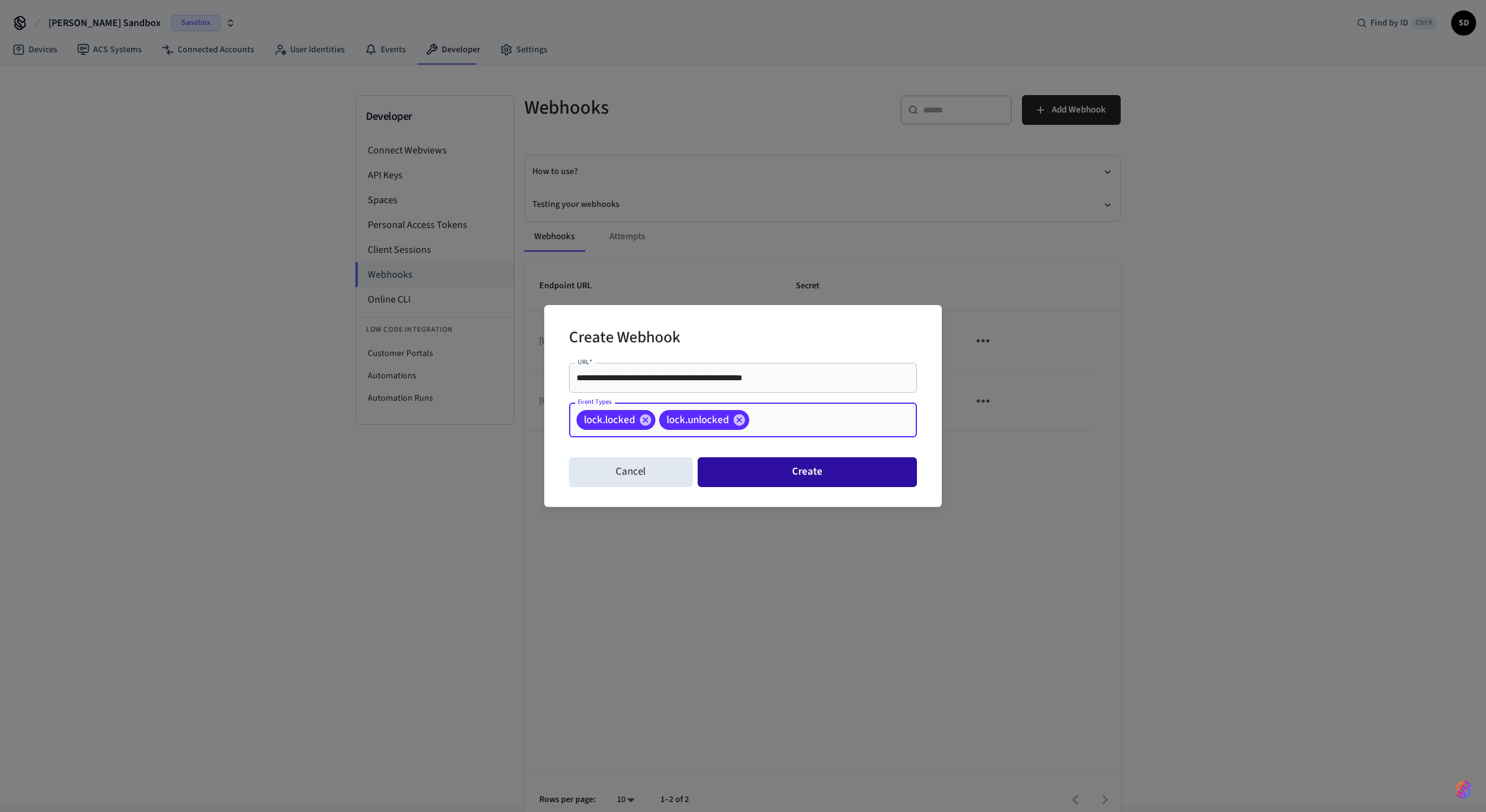
click at [811, 470] on button "Create" at bounding box center [807, 472] width 219 height 30
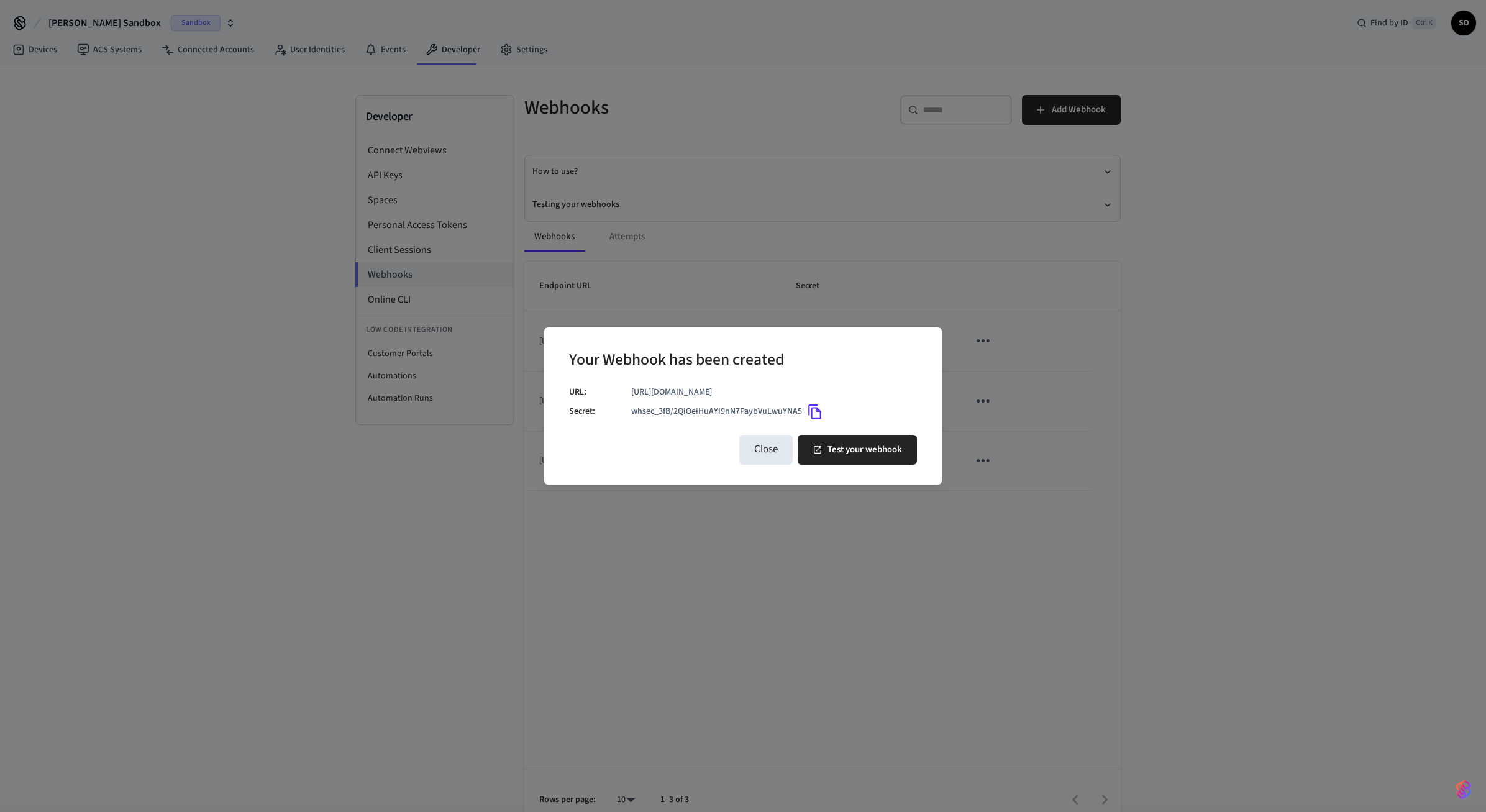
click at [815, 412] on icon "Copy" at bounding box center [815, 412] width 16 height 16
click at [847, 454] on button "Test your webhook" at bounding box center [857, 450] width 120 height 30
click at [750, 446] on button "Close" at bounding box center [766, 450] width 53 height 30
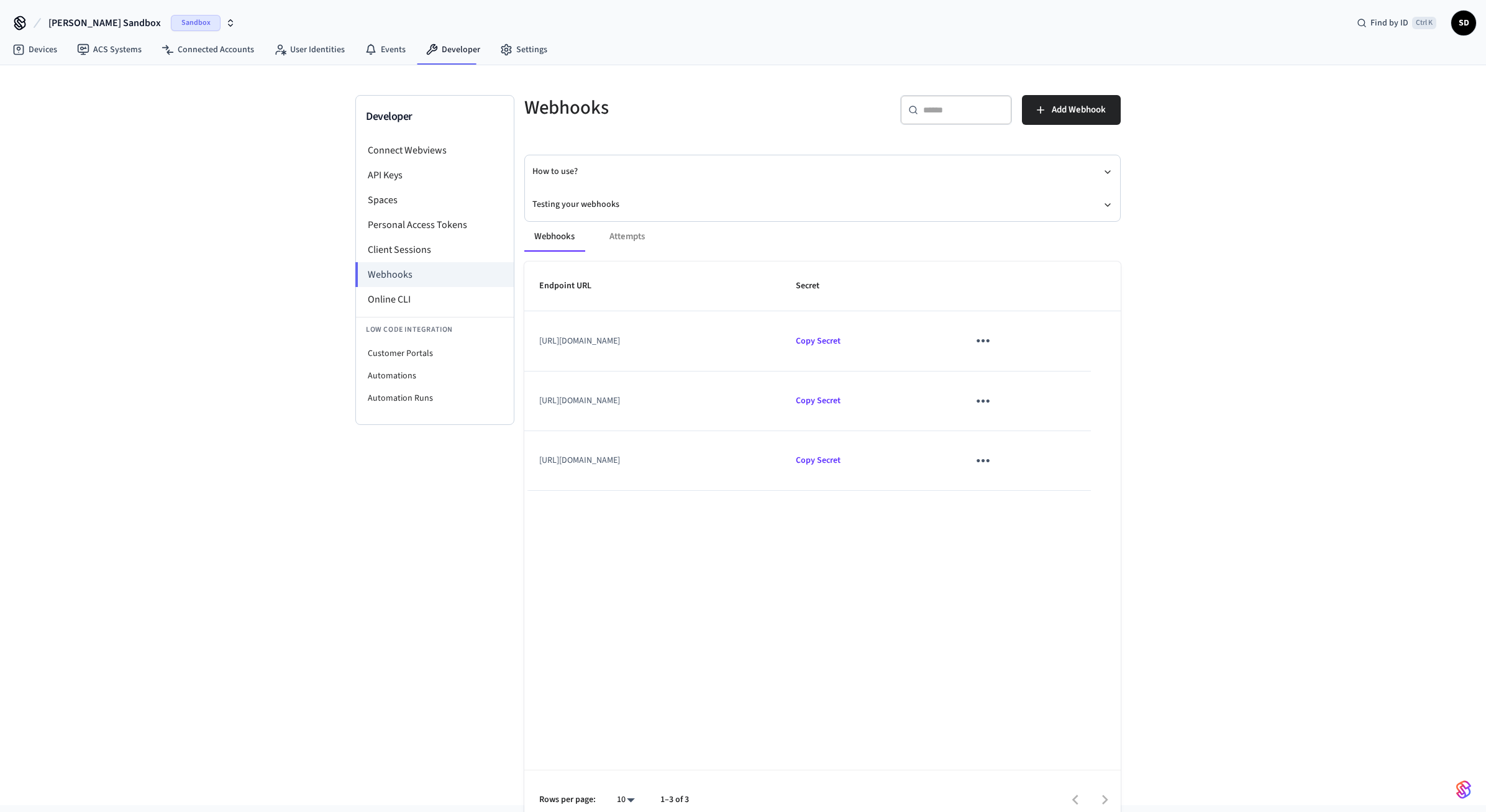
click at [1214, 476] on div "Developer Connect Webviews API Keys Spaces Personal Access Tokens Client Sessio…" at bounding box center [743, 435] width 1486 height 740
click at [41, 48] on link "Devices" at bounding box center [35, 49] width 65 height 23
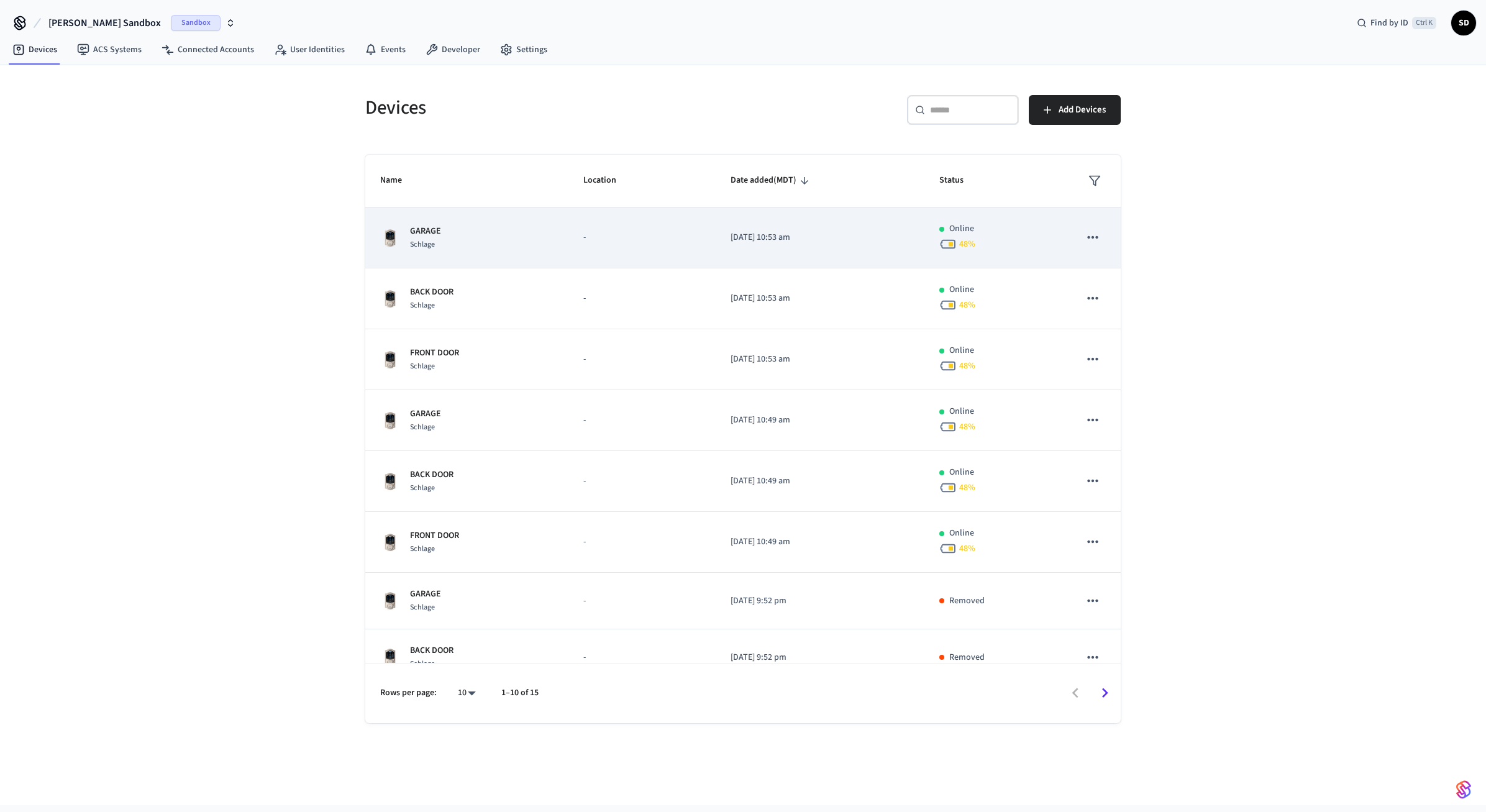
click at [557, 246] on td "GARAGE Schlage" at bounding box center [466, 238] width 203 height 61
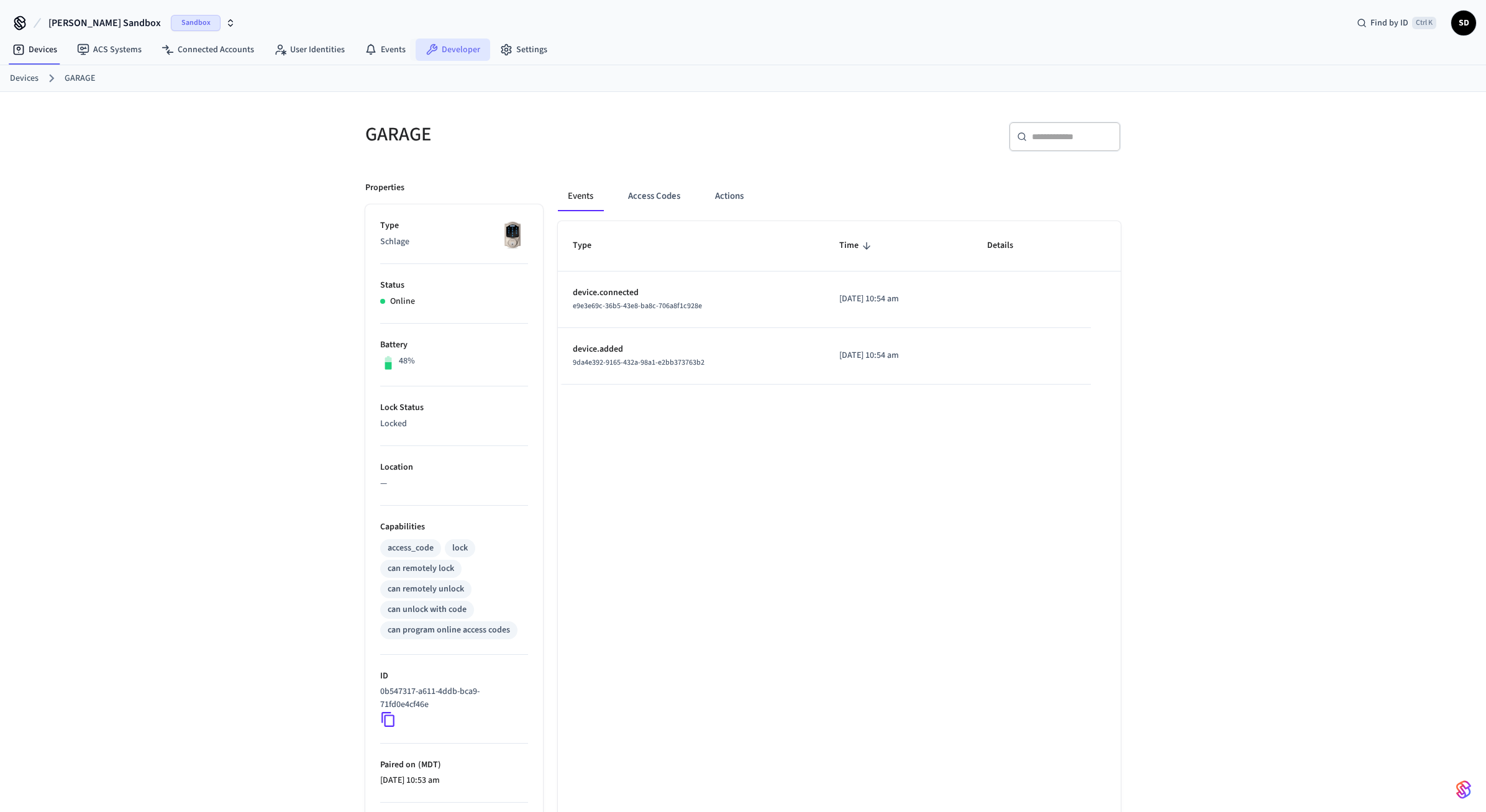
click at [438, 53] on link "Developer" at bounding box center [453, 49] width 74 height 23
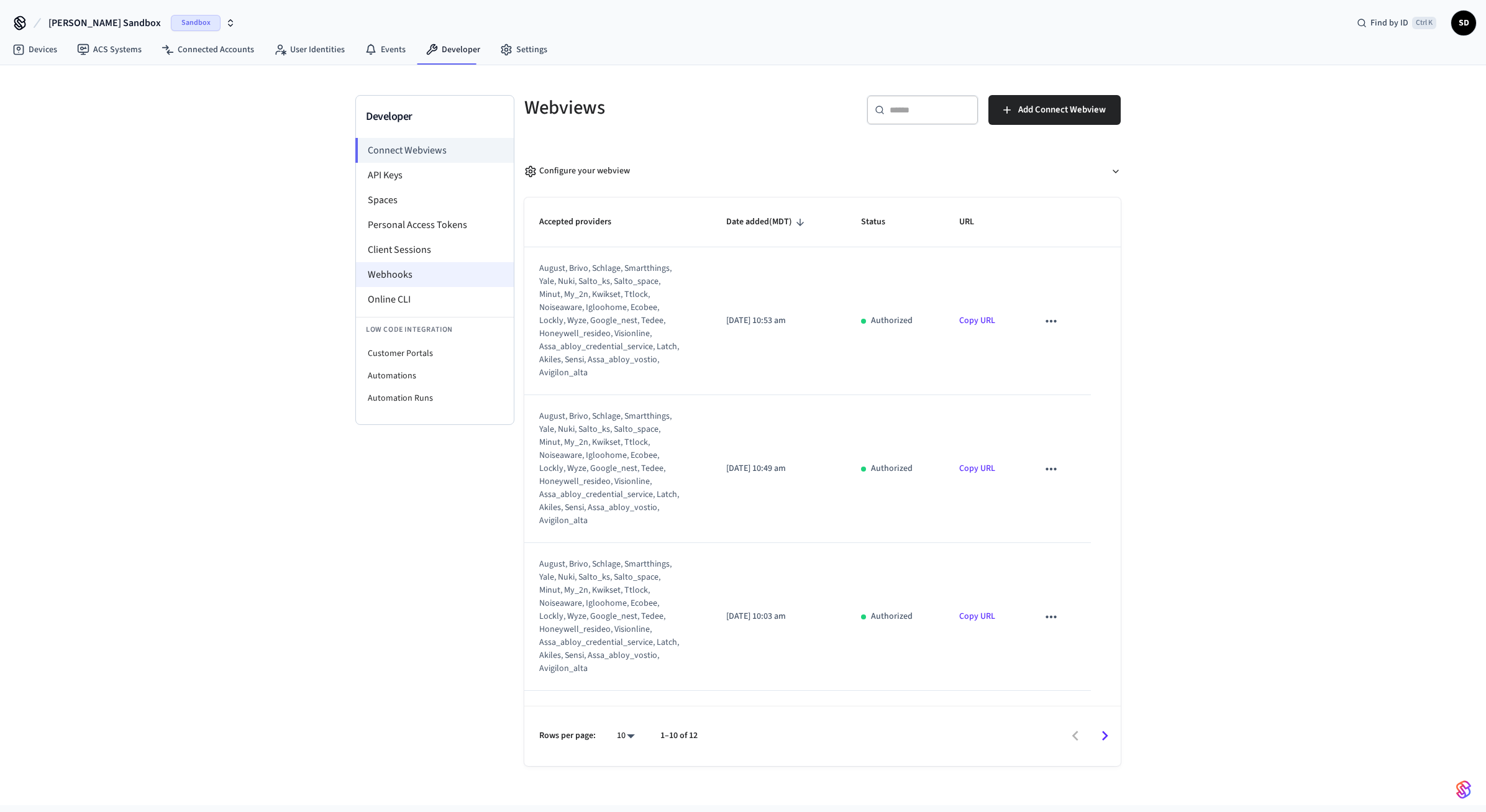
click at [421, 279] on li "Webhooks" at bounding box center [434, 275] width 158 height 25
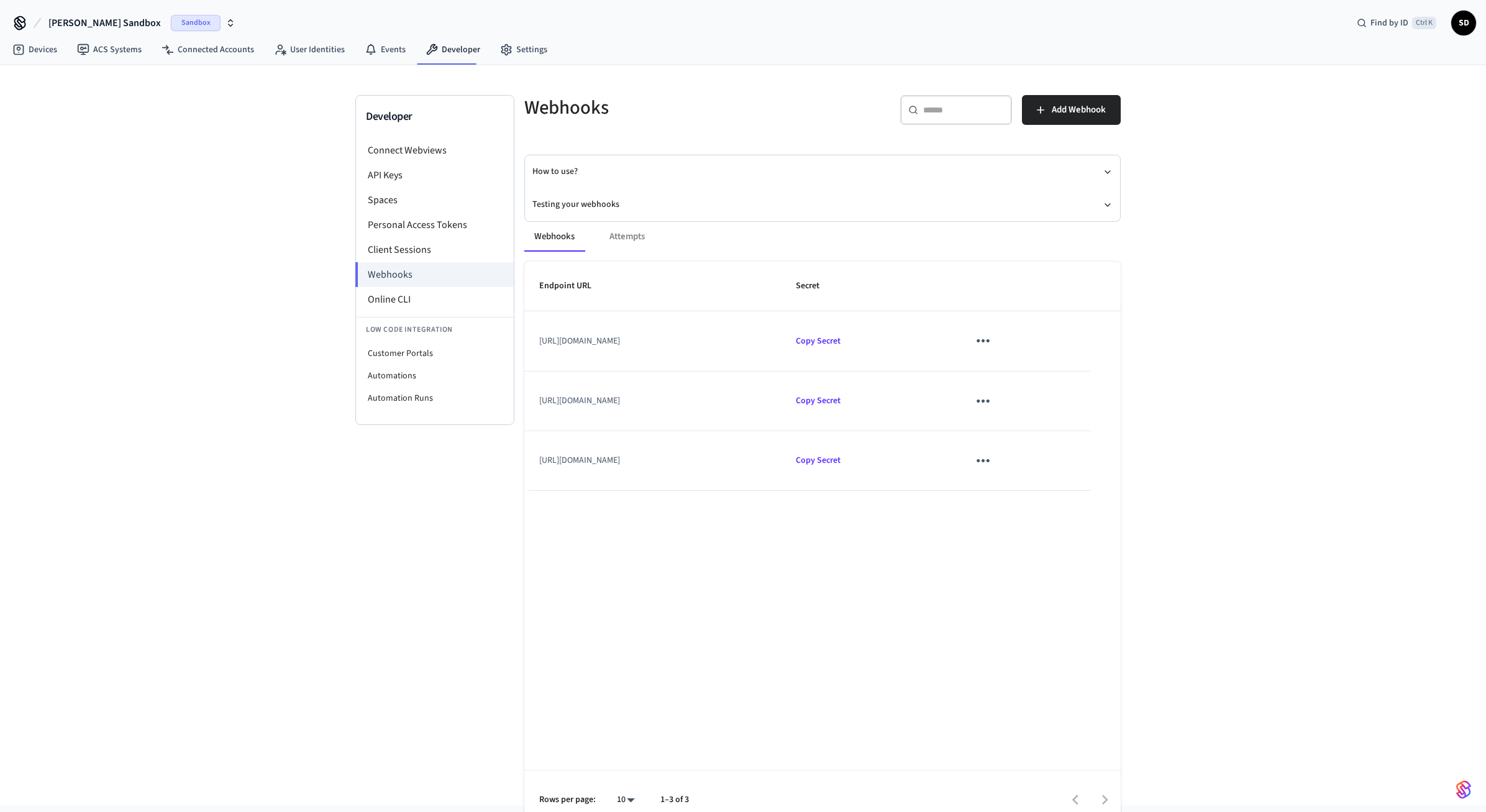
click at [993, 406] on icon "sticky table" at bounding box center [983, 401] width 19 height 19
drag, startPoint x: 1054, startPoint y: 472, endPoint x: 1052, endPoint y: 466, distance: 6.3
click at [1053, 472] on li "Delete" at bounding box center [1061, 471] width 59 height 33
click at [993, 404] on icon "sticky table" at bounding box center [983, 401] width 19 height 19
click at [1051, 467] on li "Delete" at bounding box center [1061, 471] width 59 height 33
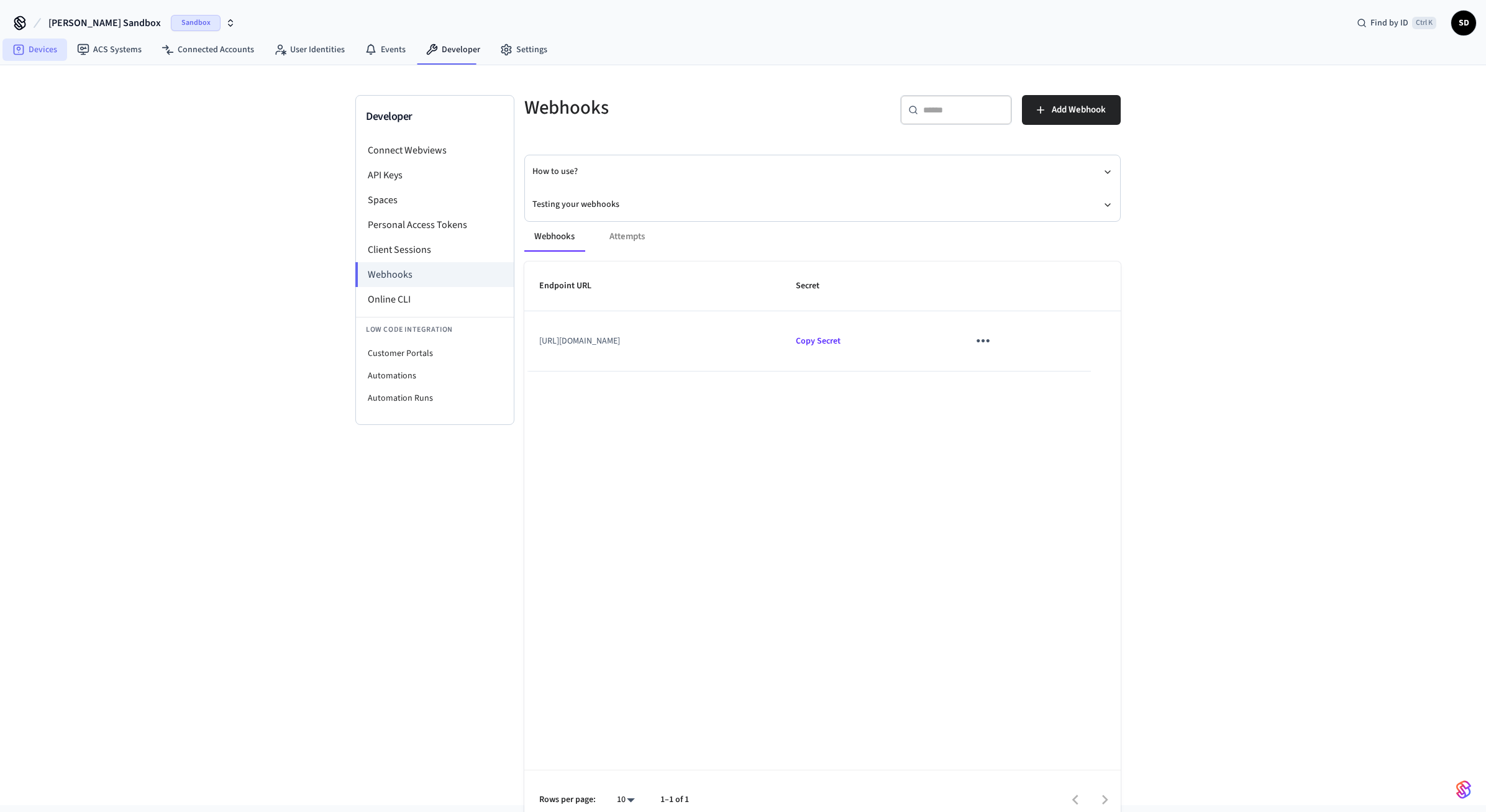
click at [42, 52] on link "Devices" at bounding box center [35, 49] width 65 height 23
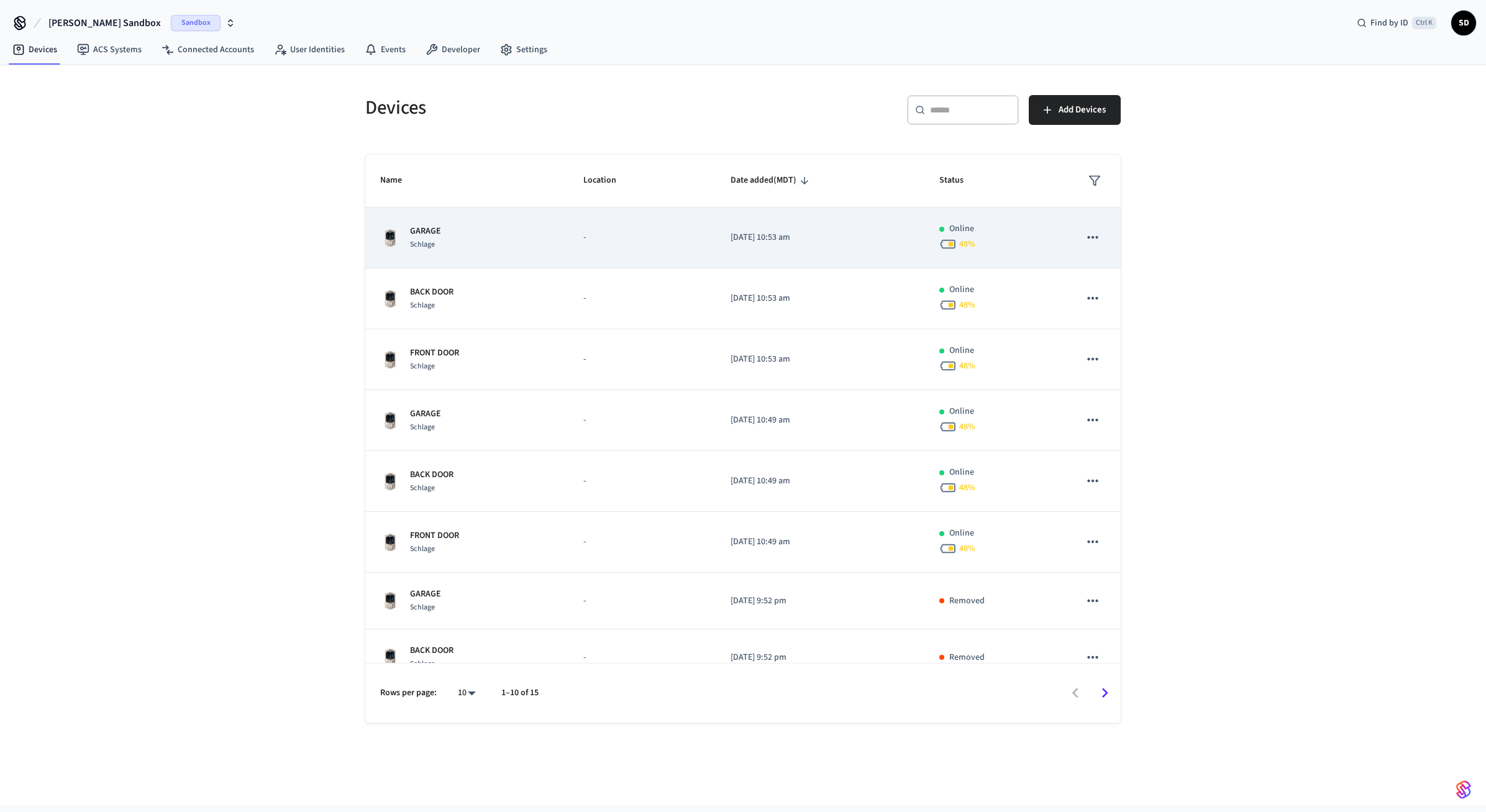
click at [595, 232] on p "-" at bounding box center [642, 237] width 117 height 13
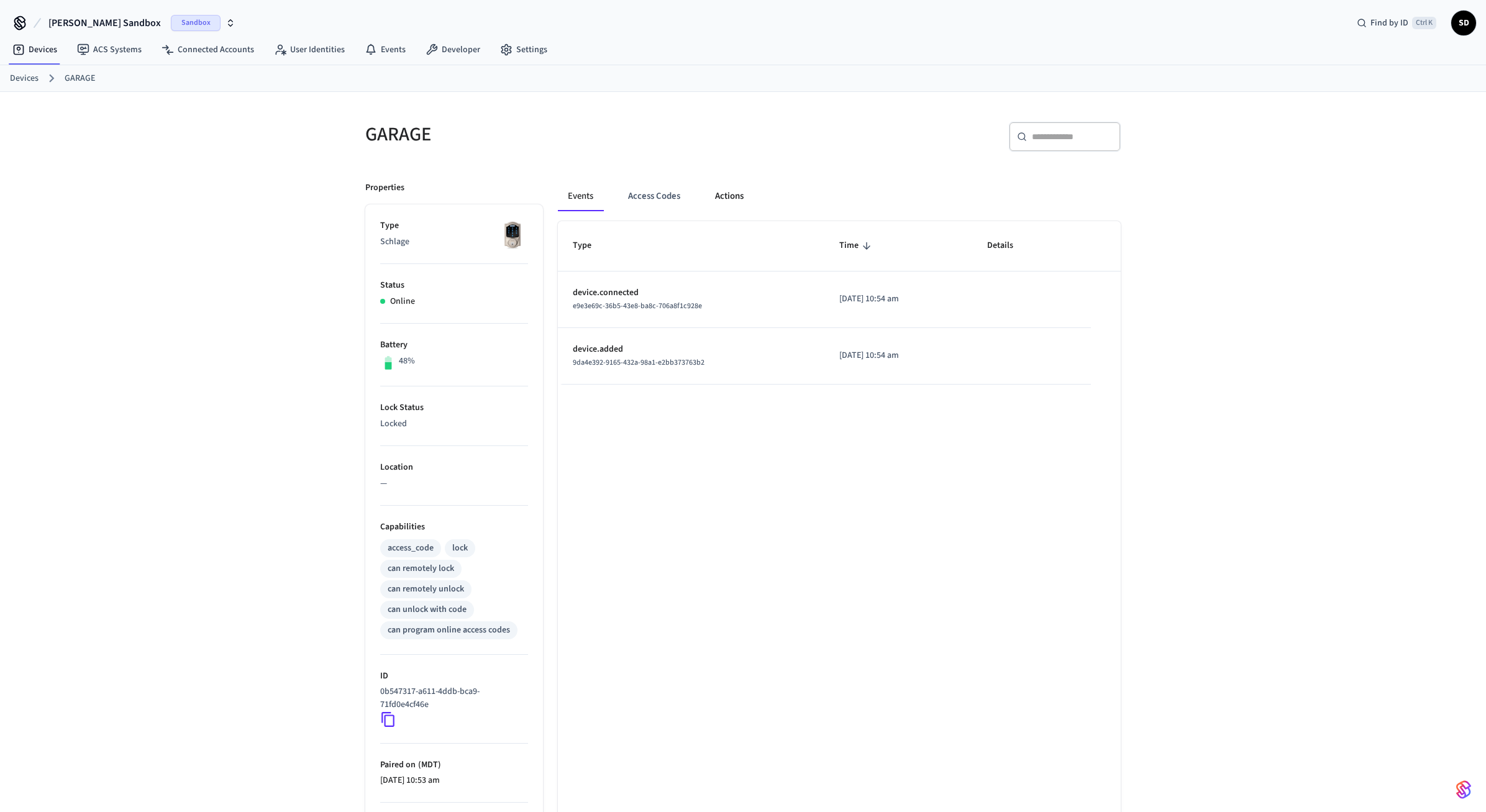
click at [724, 190] on button "Actions" at bounding box center [729, 197] width 48 height 30
